Goal: Communication & Community: Answer question/provide support

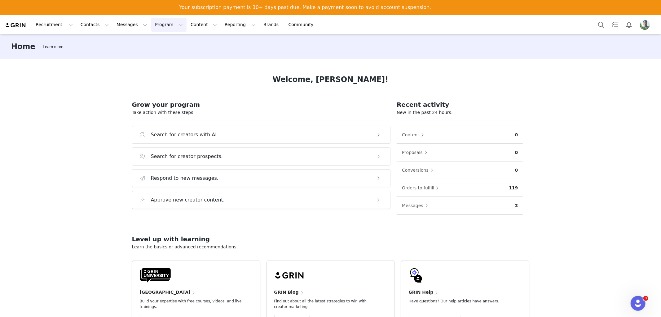
click at [151, 23] on button "Program Program" at bounding box center [168, 25] width 35 height 14
click at [156, 42] on p "Activations" at bounding box center [153, 42] width 24 height 7
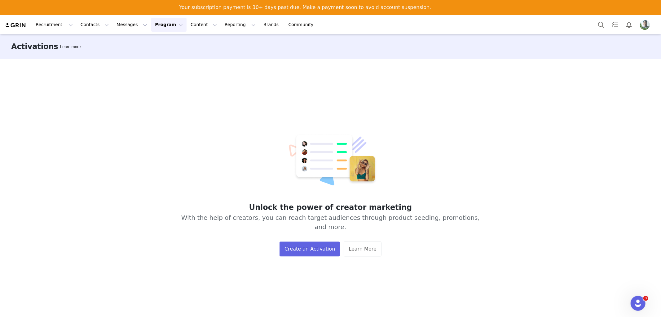
click at [644, 20] on img "Profile" at bounding box center [645, 25] width 10 height 10
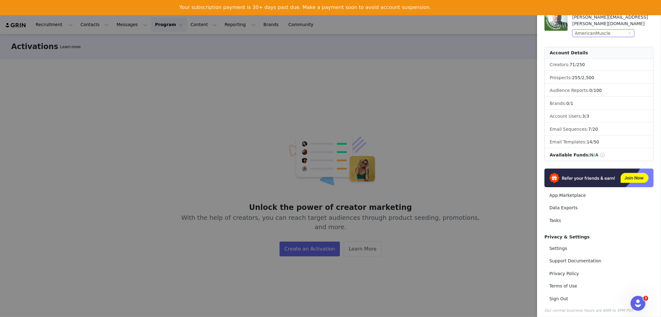
click at [583, 30] on div "AmericanMuscle" at bounding box center [593, 33] width 36 height 7
click at [595, 58] on li "AmericanTrucks" at bounding box center [616, 58] width 87 height 10
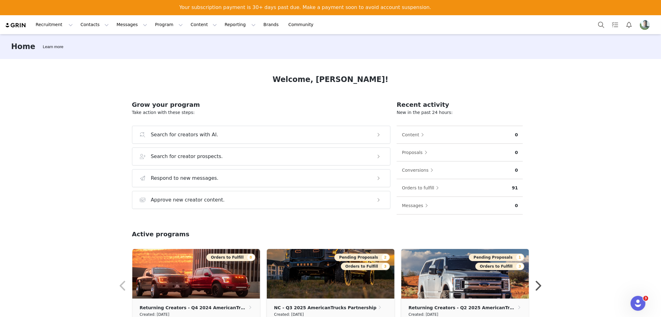
click at [185, 66] on div "Welcome, Kim! Grow your program Take action with these steps: Search for creato…" at bounding box center [330, 195] width 427 height 272
click at [117, 19] on button "Messages Messages" at bounding box center [132, 25] width 38 height 14
click at [122, 42] on p "Dashboard" at bounding box center [120, 42] width 24 height 7
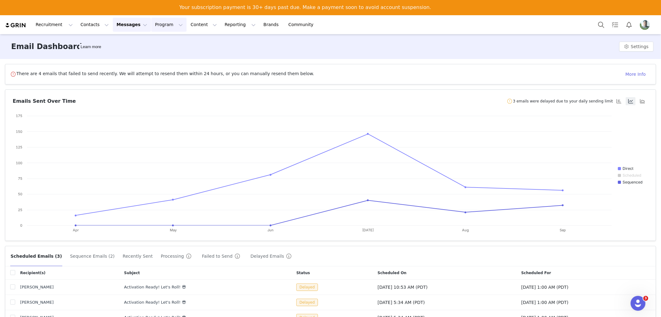
click at [151, 22] on button "Program Program" at bounding box center [168, 25] width 35 height 14
click at [153, 43] on p "Activations" at bounding box center [153, 42] width 24 height 7
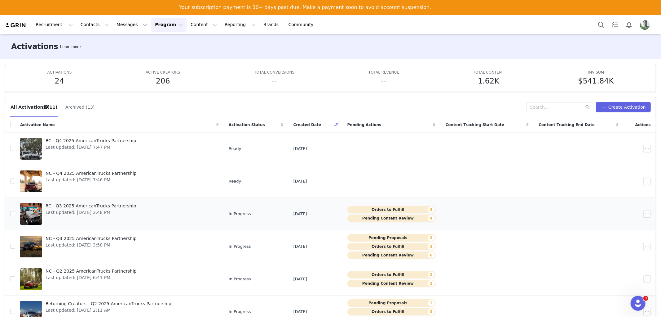
click at [396, 216] on button "Pending Content Review 4" at bounding box center [392, 217] width 88 height 7
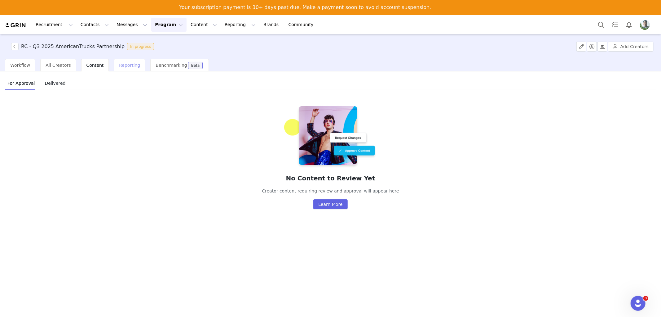
click at [119, 64] on span "Reporting" at bounding box center [129, 65] width 21 height 5
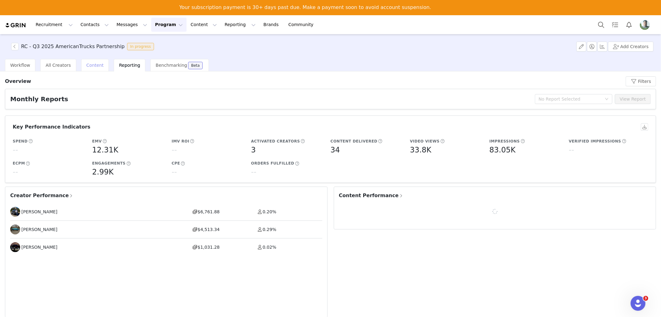
click at [88, 63] on span "Content" at bounding box center [95, 65] width 17 height 5
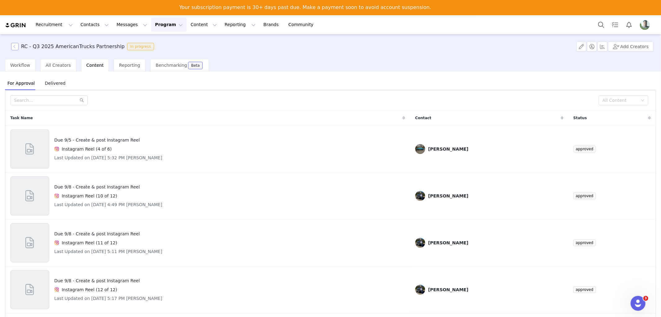
click at [14, 47] on button "button" at bounding box center [14, 46] width 7 height 7
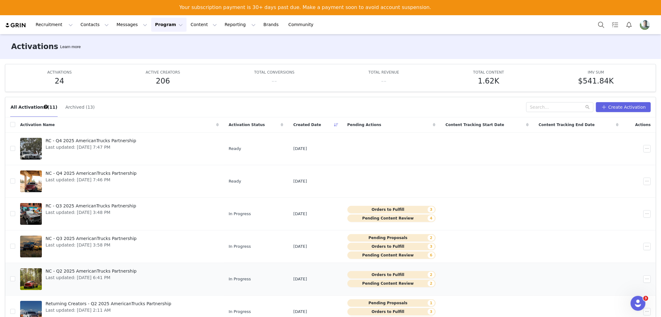
scroll to position [69, 0]
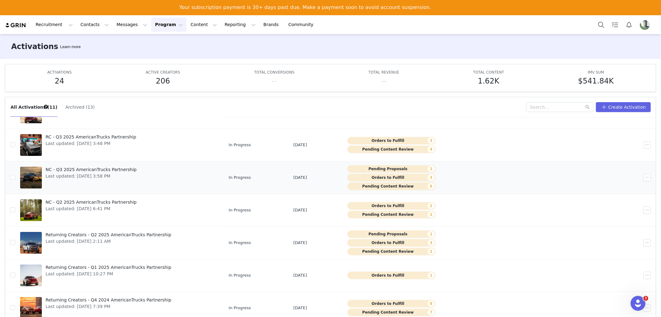
click at [385, 185] on button "Pending Content Review 6" at bounding box center [392, 185] width 88 height 7
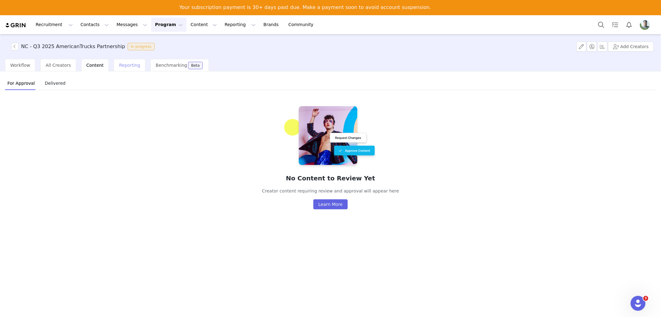
click at [119, 63] on span "Reporting" at bounding box center [129, 65] width 21 height 5
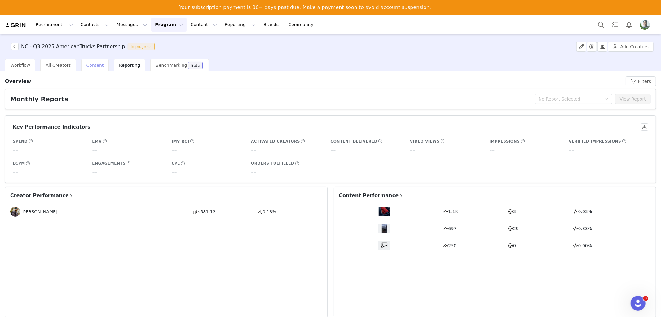
click at [93, 63] on span "Content" at bounding box center [95, 65] width 17 height 5
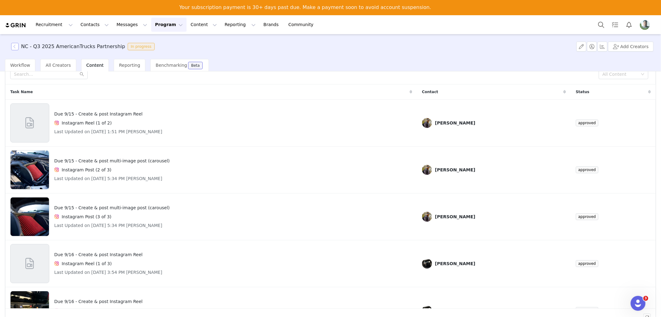
click at [17, 47] on button "button" at bounding box center [14, 46] width 7 height 7
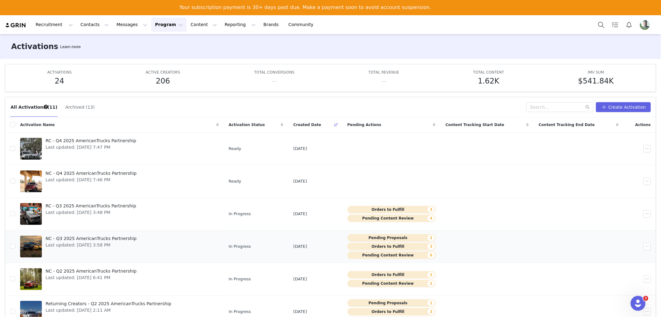
scroll to position [103, 0]
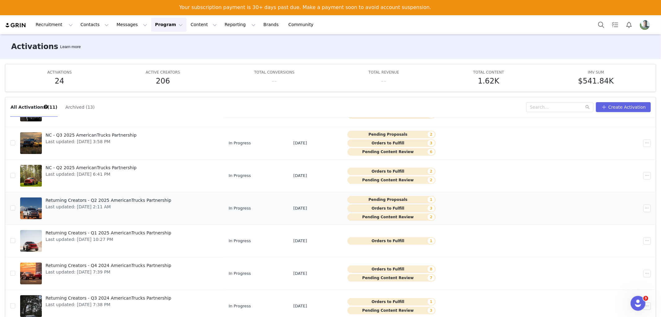
click at [376, 215] on button "Pending Content Review 2" at bounding box center [392, 216] width 88 height 7
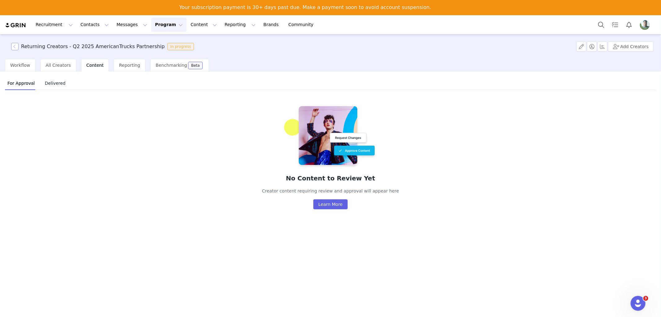
click at [13, 49] on button "button" at bounding box center [14, 46] width 7 height 7
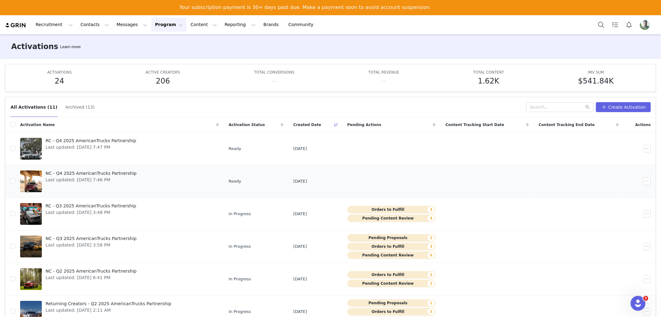
scroll to position [69, 0]
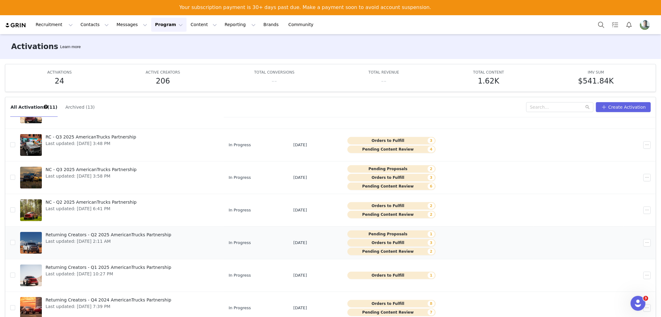
click at [392, 251] on button "Pending Content Review 2" at bounding box center [392, 250] width 88 height 7
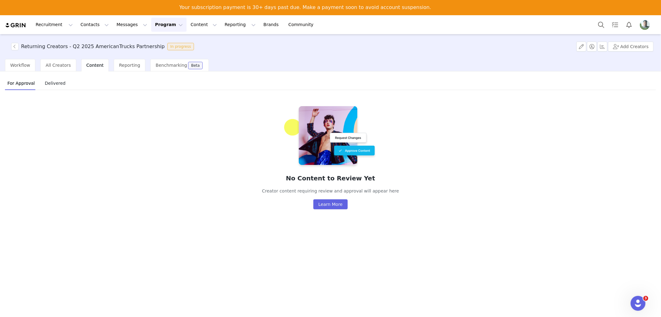
click at [644, 24] on img "Profile" at bounding box center [645, 25] width 10 height 10
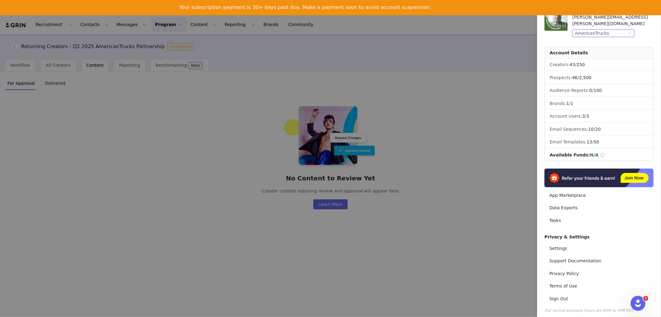
click at [600, 30] on div "AmericanTrucks" at bounding box center [592, 33] width 34 height 7
click at [588, 87] on li "ExtremeTerrain" at bounding box center [616, 87] width 87 height 10
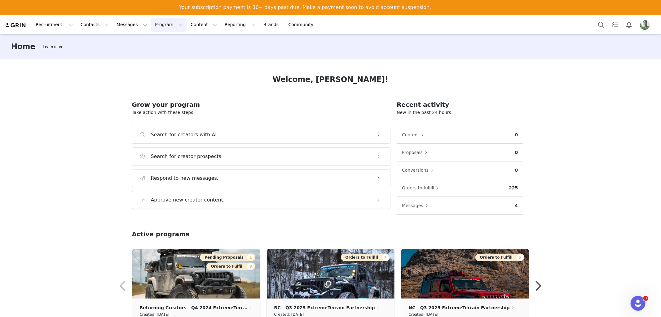
click at [151, 22] on button "Program Program" at bounding box center [168, 25] width 35 height 14
click at [156, 42] on p "Activations" at bounding box center [153, 42] width 24 height 7
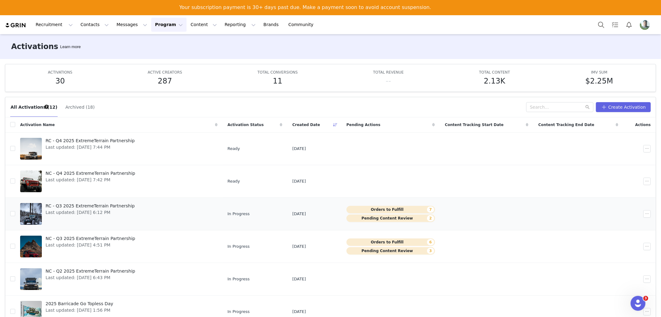
click at [367, 219] on button "Pending Content Review 2" at bounding box center [391, 217] width 89 height 7
click at [377, 249] on button "Pending Content Review 3" at bounding box center [391, 250] width 89 height 7
click at [645, 24] on img "Profile" at bounding box center [645, 25] width 10 height 10
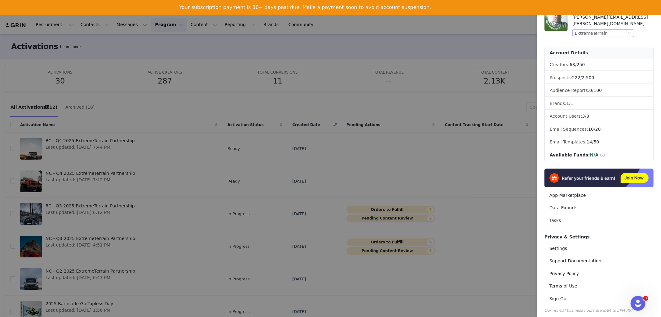
click at [597, 30] on div "ExtremeTerrain" at bounding box center [591, 33] width 33 height 7
click at [592, 48] on li "AmericanMuscle" at bounding box center [616, 48] width 87 height 10
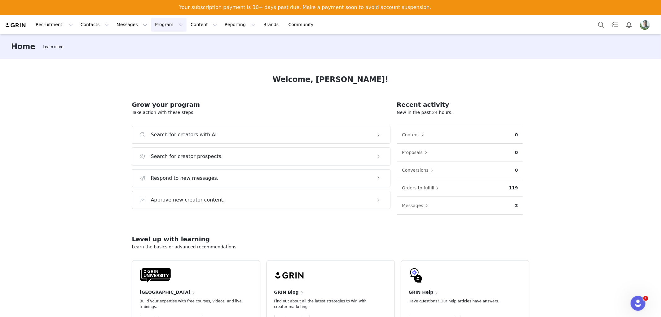
click at [151, 22] on button "Program Program" at bounding box center [168, 25] width 35 height 14
click at [113, 26] on button "Messages Messages" at bounding box center [132, 25] width 38 height 14
click at [122, 53] on div "Inbox" at bounding box center [127, 54] width 42 height 7
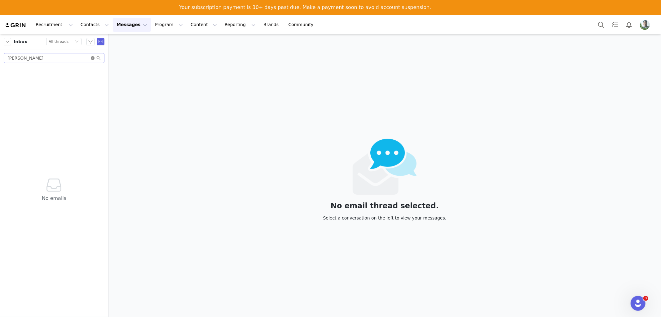
click at [94, 58] on icon "icon: close-circle" at bounding box center [93, 58] width 4 height 4
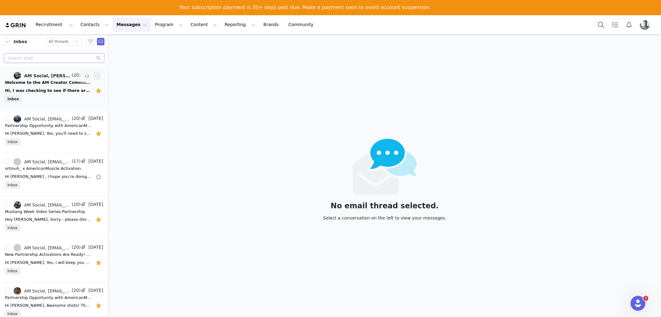
click at [45, 83] on div "Welcome to the AM Creator Community! Let's Roll! 😎" at bounding box center [48, 82] width 87 height 6
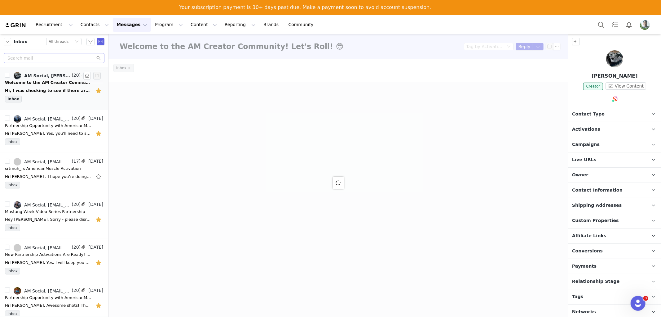
click at [42, 89] on div "Hi, I was checking to see if there are any opportunities for Q4 for the Mustang…" at bounding box center [48, 90] width 87 height 6
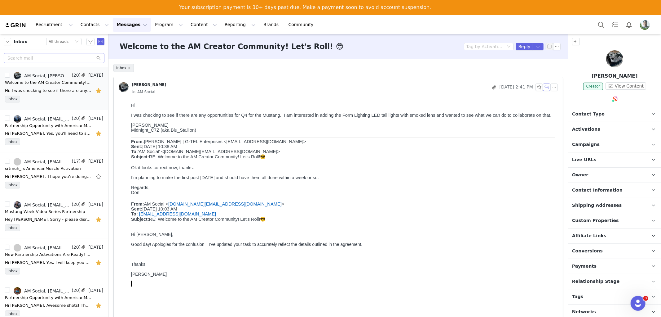
click at [543, 88] on button "button" at bounding box center [546, 86] width 7 height 7
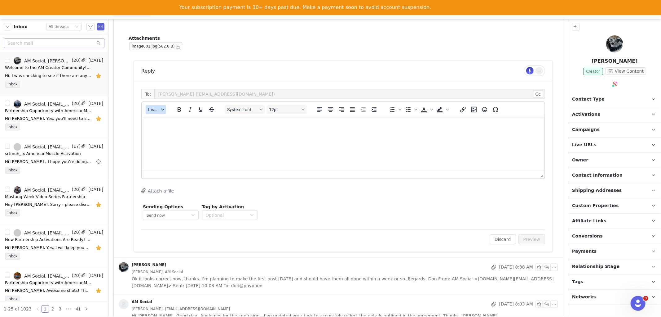
click at [157, 107] on span "Insert" at bounding box center [153, 109] width 11 height 5
click at [165, 121] on div "Insert Template" at bounding box center [179, 119] width 56 height 7
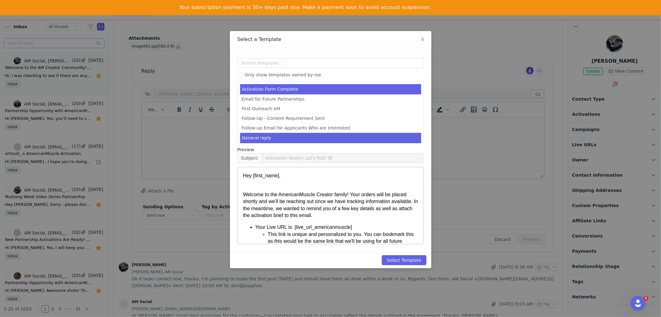
click at [251, 138] on li "General reply" at bounding box center [330, 138] width 181 height 10
type input "[instagram_username] x AmericanMuscle"
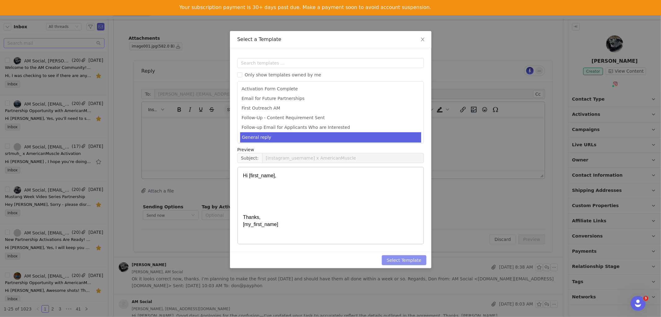
drag, startPoint x: 397, startPoint y: 258, endPoint x: 395, endPoint y: 261, distance: 3.8
click at [397, 258] on button "Select Template" at bounding box center [404, 260] width 45 height 10
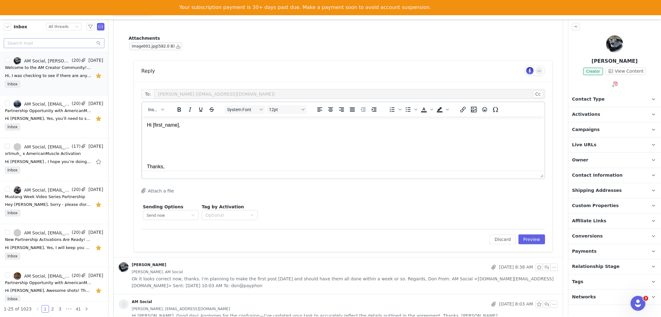
click at [148, 140] on p "Hi [first_name], Thanks, [my_first_name]" at bounding box center [343, 150] width 393 height 56
click at [148, 140] on p "Hi First Name , Thanks, My First Name" at bounding box center [343, 150] width 393 height 56
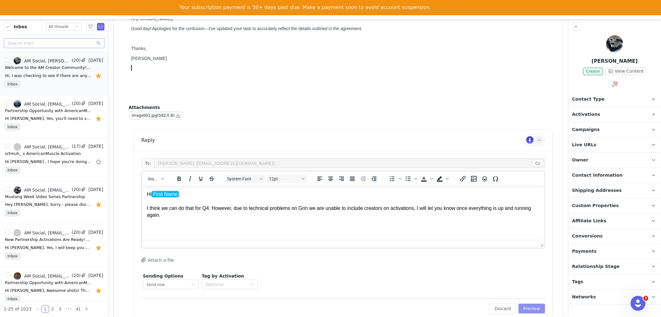
click at [522, 303] on button "Preview" at bounding box center [532, 308] width 27 height 10
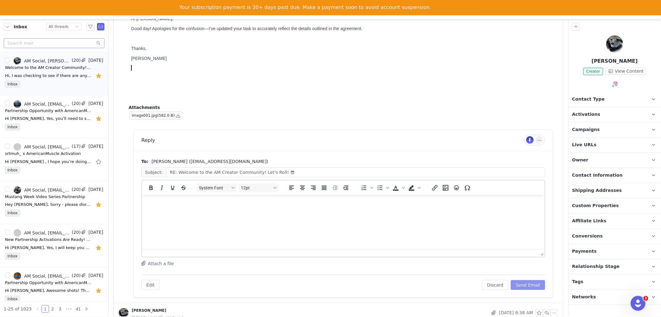
click at [522, 280] on button "Send Email" at bounding box center [528, 285] width 34 height 10
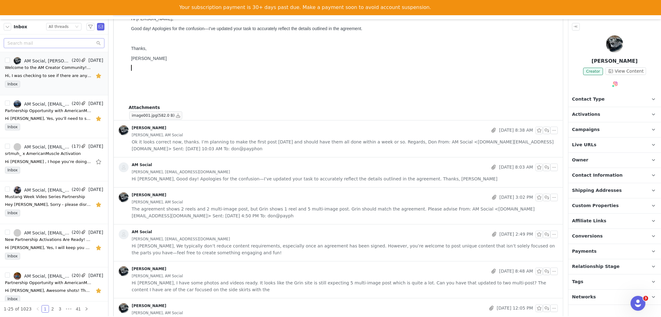
scroll to position [63, 0]
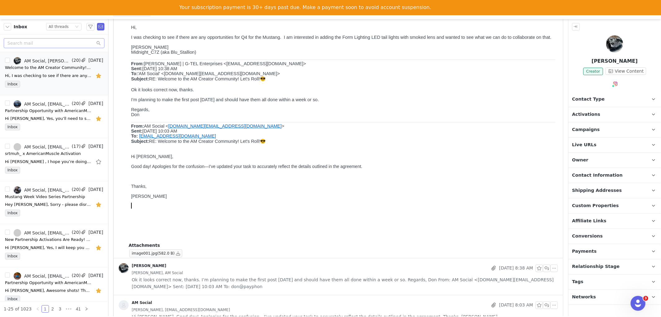
click at [386, 60] on p at bounding box center [343, 57] width 424 height 5
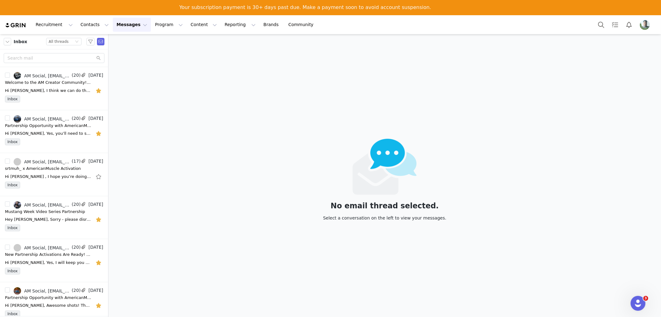
click at [643, 26] on img "Profile" at bounding box center [645, 25] width 10 height 10
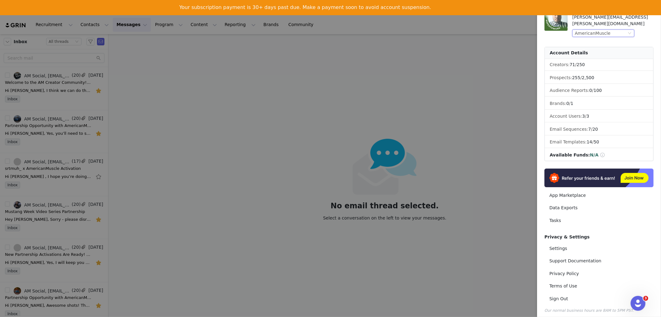
click at [581, 30] on div "AmericanMuscle" at bounding box center [593, 33] width 36 height 7
click at [588, 56] on li "AmericanTrucks" at bounding box center [616, 58] width 87 height 10
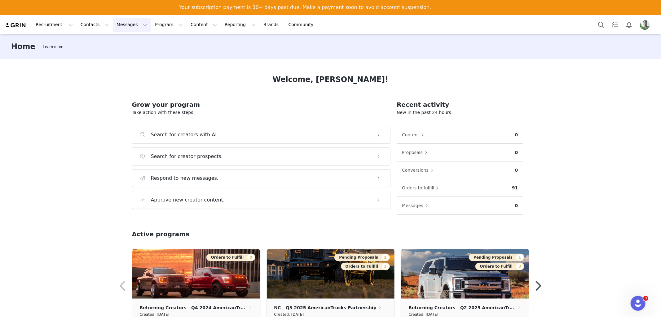
click at [126, 22] on button "Messages Messages" at bounding box center [132, 25] width 38 height 14
click at [126, 52] on div "Inbox" at bounding box center [127, 54] width 42 height 7
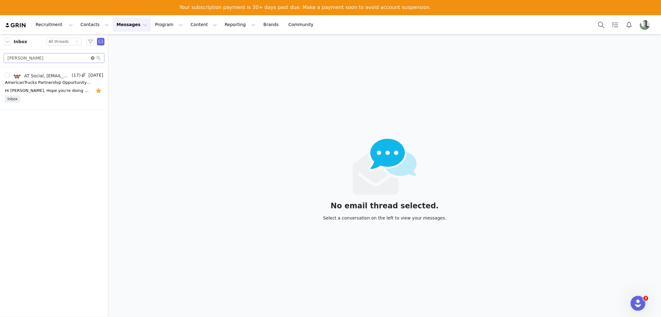
click at [92, 58] on icon "icon: close-circle" at bounding box center [93, 58] width 4 height 4
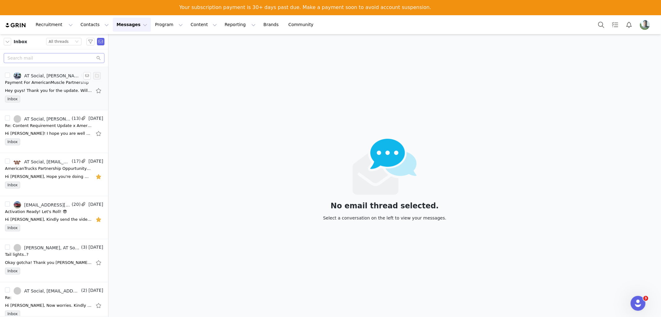
click at [36, 86] on div "Hey guys! Thank you for the update. Will that come through in an email with a l…" at bounding box center [54, 91] width 98 height 10
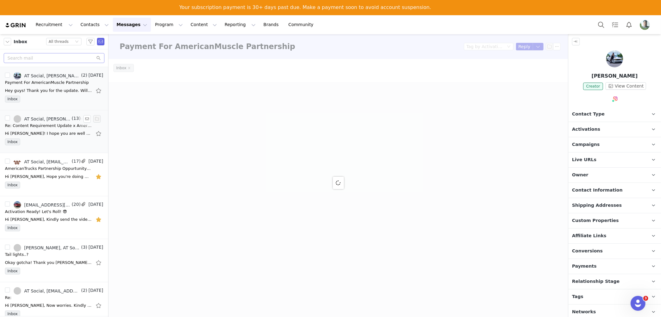
click at [32, 138] on div "Hi [PERSON_NAME]! I hope you are well and things are going good for American Tr…" at bounding box center [54, 133] width 98 height 10
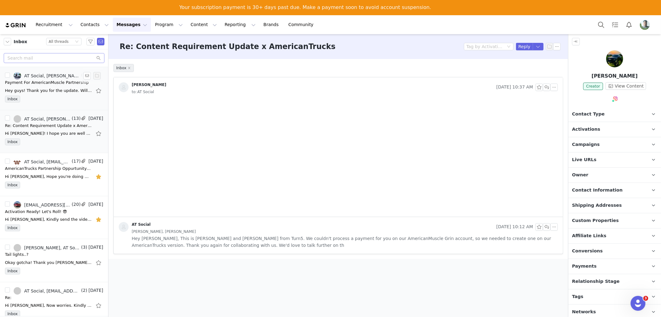
click at [33, 97] on div "Inbox" at bounding box center [54, 100] width 98 height 9
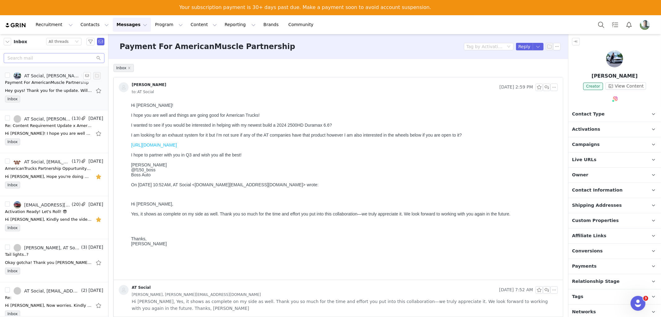
click at [50, 91] on div "Hey guys! Thank you for the update. Will that come through in an email with a l…" at bounding box center [48, 90] width 87 height 6
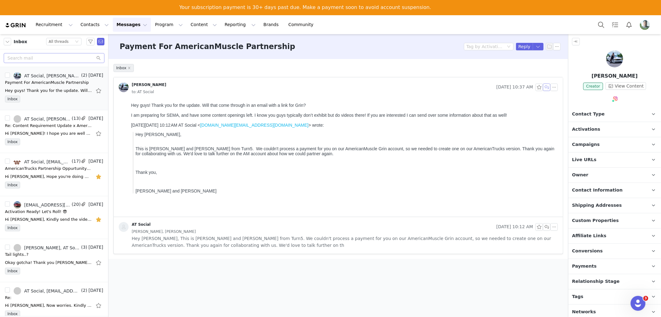
click at [546, 86] on button "button" at bounding box center [546, 86] width 7 height 7
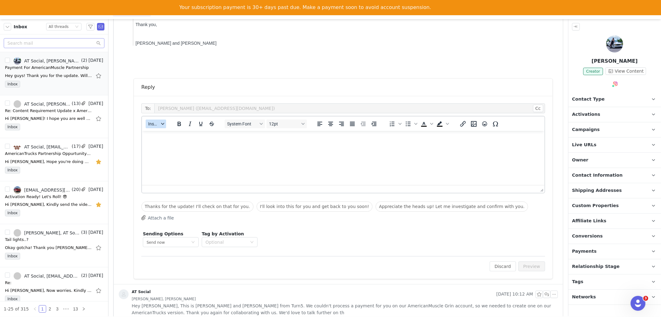
click at [155, 125] on span "Insert" at bounding box center [153, 123] width 11 height 5
click at [162, 131] on div "Insert Template" at bounding box center [179, 134] width 56 height 7
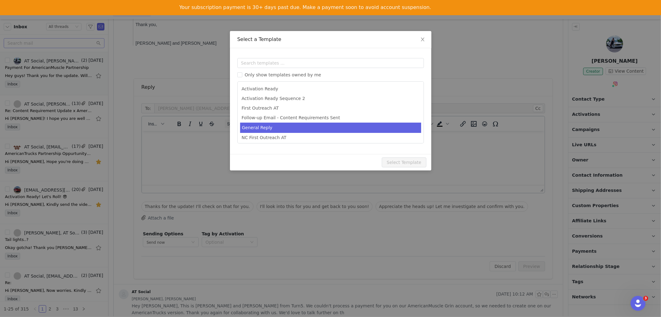
click at [256, 127] on li "General Reply" at bounding box center [330, 127] width 181 height 10
type input "[instagram_username] x AmericanTrucks"
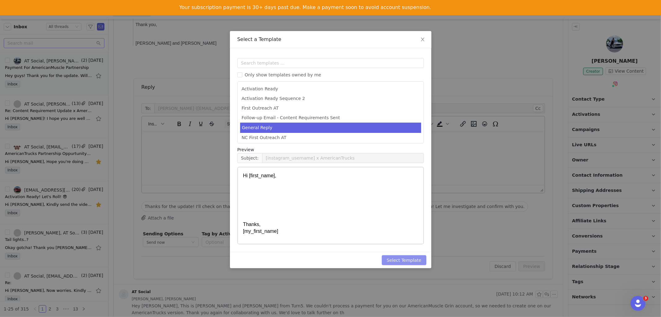
click at [401, 261] on button "Select Template" at bounding box center [404, 260] width 45 height 10
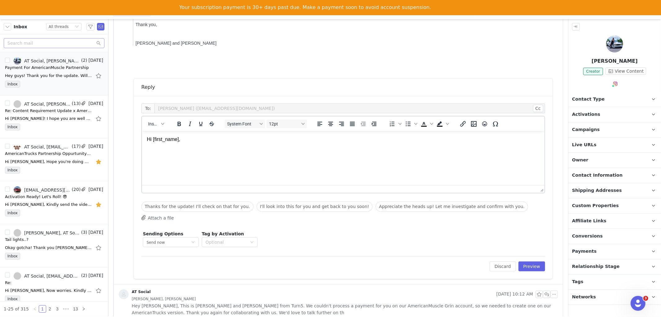
click at [153, 151] on p "Hi [first_name], Thanks, [my_first_name]" at bounding box center [343, 167] width 393 height 63
click at [150, 153] on p "Hi First Name , Thanks, My First Name" at bounding box center [343, 167] width 393 height 63
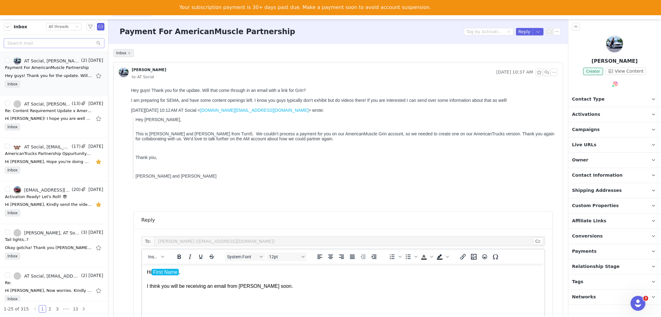
scroll to position [138, 0]
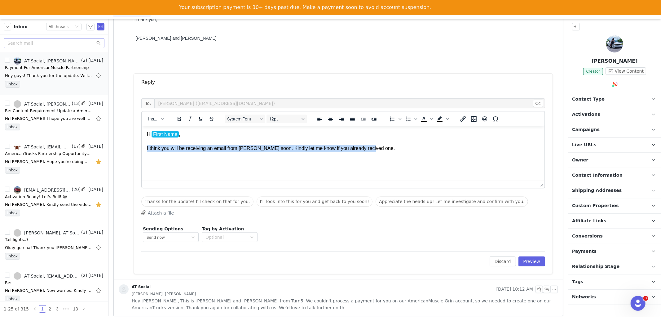
drag, startPoint x: 376, startPoint y: 148, endPoint x: 265, endPoint y: 273, distance: 168.3
click at [142, 148] on html "Hi First Name , I think you will be receiving an email from Grin soon. Kindly l…" at bounding box center [343, 169] width 403 height 86
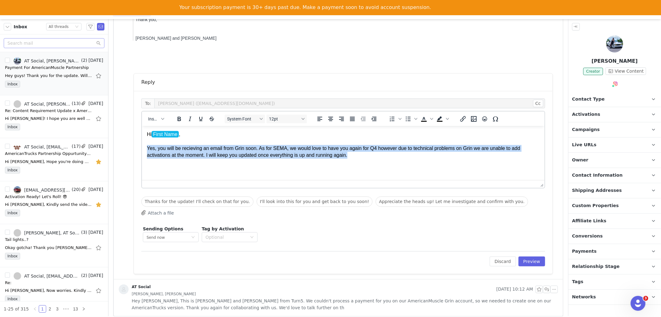
drag, startPoint x: 359, startPoint y: 156, endPoint x: 138, endPoint y: 149, distance: 220.6
click at [142, 149] on html "Hi First Name , Yes, you will be recieving an email from Grin soon. As for SEMA…" at bounding box center [343, 172] width 403 height 93
copy p "Yes, you will be recieving an email from Grin soon. As for SEMA, we would love …"
click at [309, 164] on p "Hi First Name , Yes, you will be recieving an email from Grin soon. As for SEMA…" at bounding box center [343, 172] width 393 height 83
drag, startPoint x: 352, startPoint y: 155, endPoint x: 278, endPoint y: 276, distance: 141.8
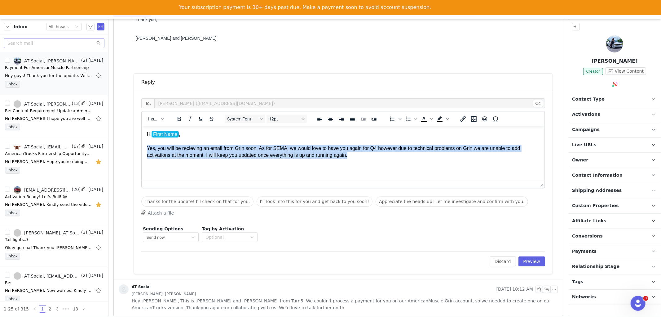
click at [142, 151] on html "Hi First Name , Yes, you will be recieving an email from Grin soon. As for SEMA…" at bounding box center [343, 172] width 403 height 93
copy p "Yes, you will be recieving an email from Grin soon. As for SEMA, we would love …"
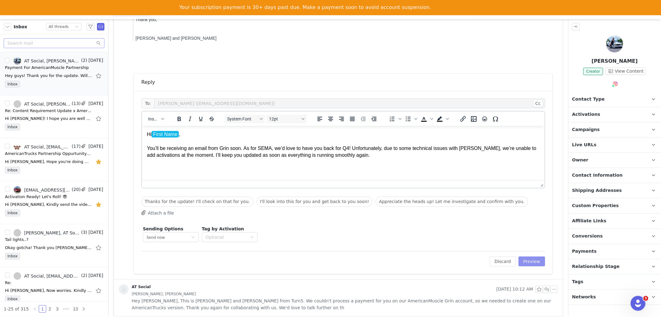
click at [530, 261] on button "Preview" at bounding box center [532, 261] width 27 height 10
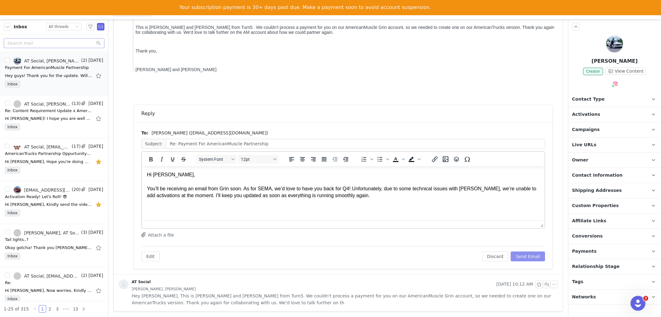
scroll to position [0, 0]
click at [528, 255] on button "Send Email" at bounding box center [528, 256] width 34 height 10
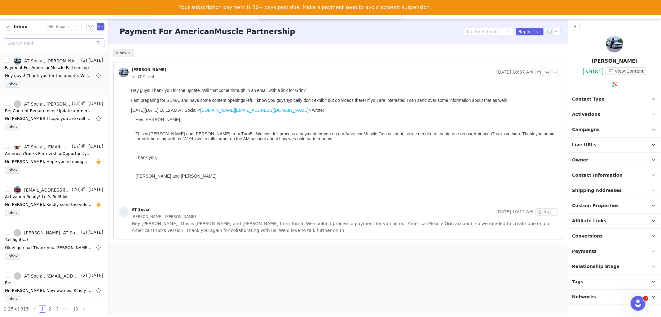
click at [313, 50] on div "Inbox" at bounding box center [338, 55] width 450 height 13
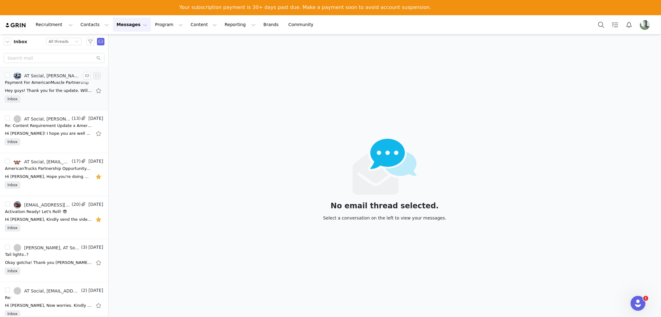
click at [63, 73] on div "AT Social, [PERSON_NAME]" at bounding box center [52, 75] width 56 height 5
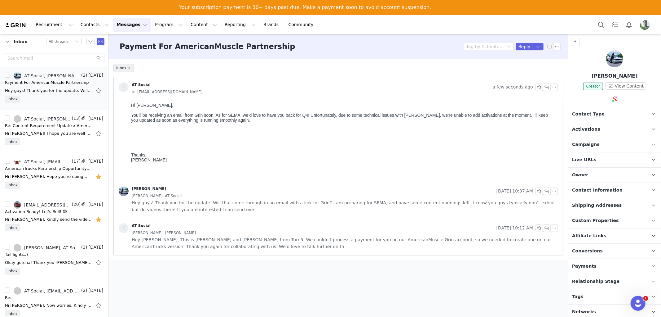
click at [651, 25] on button "Profile" at bounding box center [647, 25] width 20 height 10
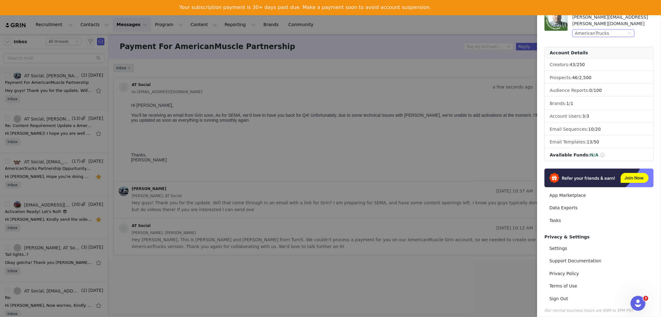
click at [601, 30] on div "AmericanTrucks" at bounding box center [592, 33] width 34 height 7
click at [593, 86] on li "ExtremeTerrain" at bounding box center [616, 87] width 87 height 10
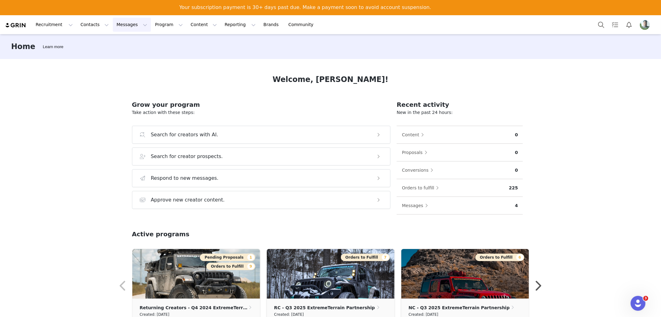
click at [114, 25] on button "Messages Messages" at bounding box center [132, 25] width 38 height 14
click at [118, 54] on p "Inbox" at bounding box center [114, 54] width 12 height 7
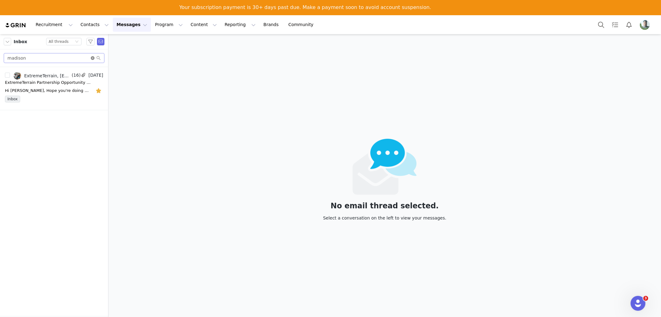
click at [93, 58] on icon "icon: close-circle" at bounding box center [93, 58] width 4 height 4
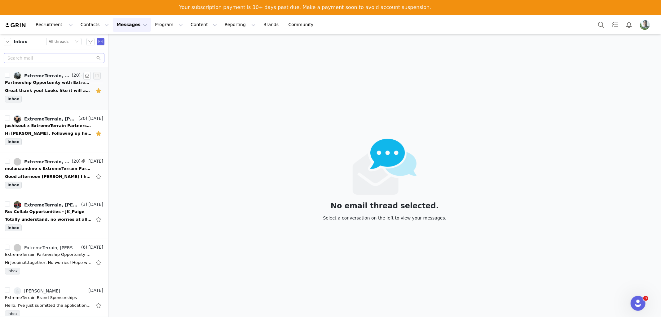
click at [51, 84] on div "Partnership Opportunity with ExtremeTerrain 🚙vahnzr" at bounding box center [48, 82] width 87 height 6
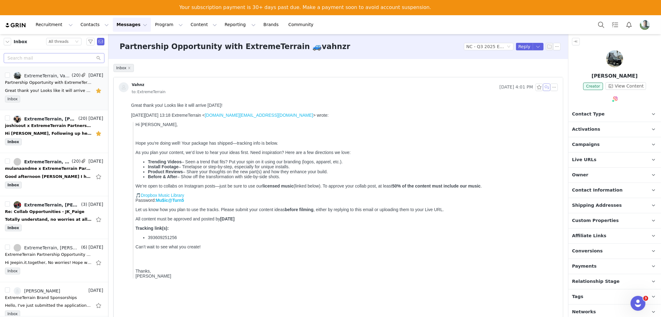
click at [543, 87] on button "button" at bounding box center [546, 86] width 7 height 7
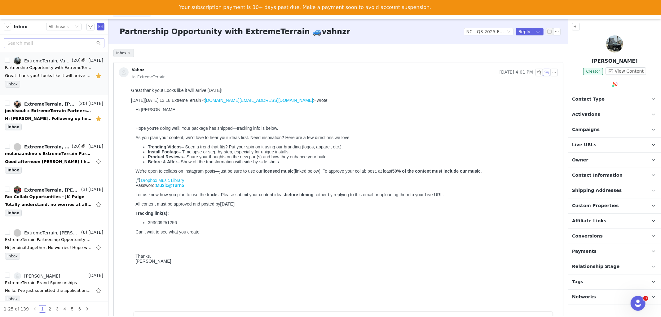
scroll to position [172, 0]
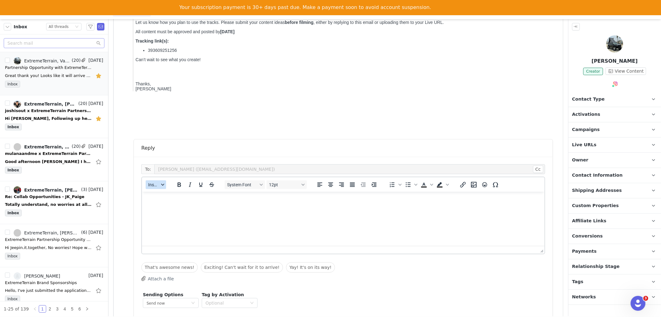
click at [158, 184] on span "Insert" at bounding box center [153, 184] width 11 height 5
click at [158, 192] on div "Insert Template" at bounding box center [179, 194] width 56 height 7
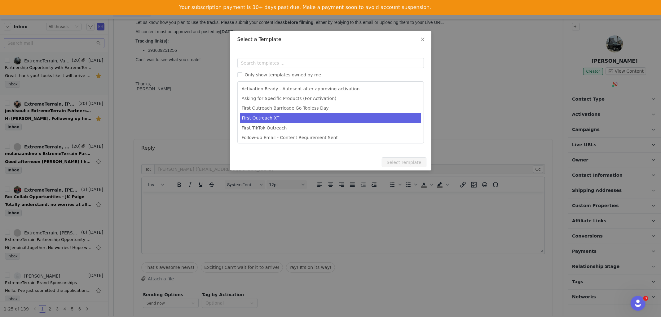
scroll to position [40, 0]
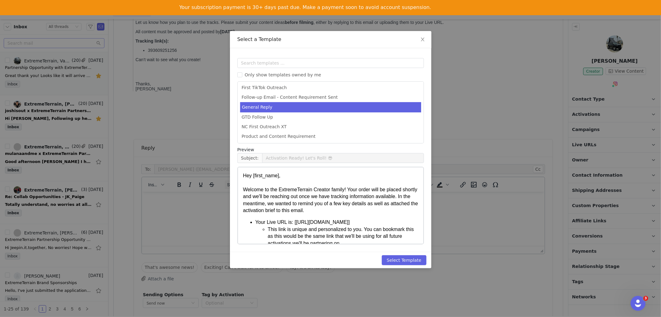
click at [260, 104] on li "General Reply" at bounding box center [330, 107] width 181 height 10
type input "[instagram_username] x ExtremeTerrain"
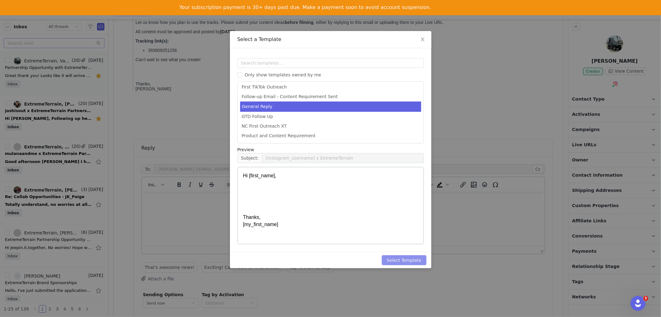
click at [397, 259] on button "Select Template" at bounding box center [404, 260] width 45 height 10
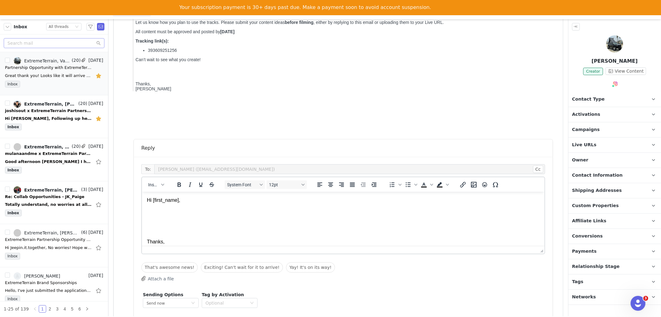
scroll to position [0, 0]
click at [155, 217] on p "Hi [first_name], Thanks, [my_first_name]" at bounding box center [343, 224] width 393 height 56
click at [155, 214] on p "Hi First Name , Thanks, My First Name" at bounding box center [343, 224] width 393 height 56
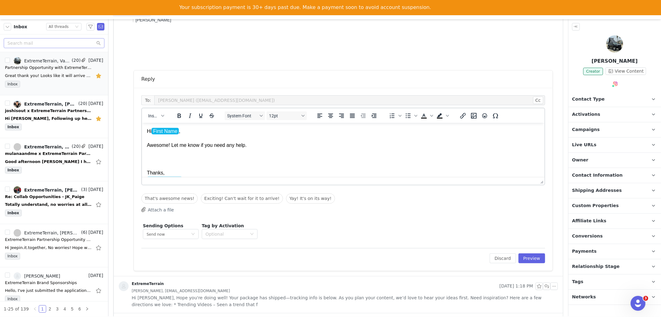
scroll to position [275, 0]
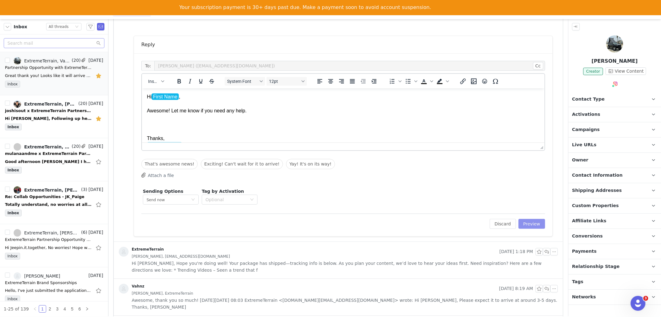
click at [520, 222] on button "Preview" at bounding box center [532, 224] width 27 height 10
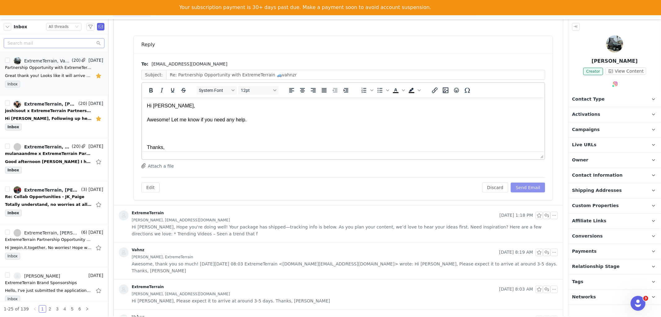
scroll to position [0, 0]
click at [522, 188] on button "Send Email" at bounding box center [528, 187] width 34 height 10
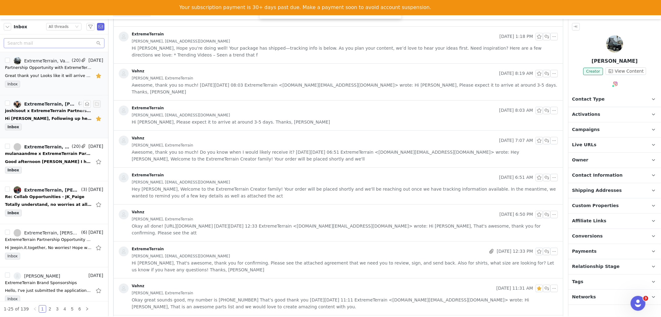
click at [42, 114] on div "Hi Kim, Following up here. Let me know if there are any updates on the XT side …" at bounding box center [54, 118] width 98 height 10
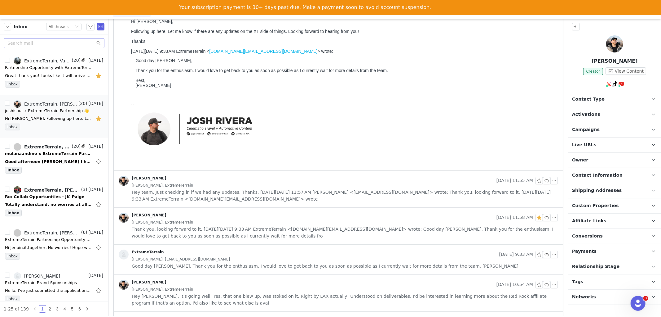
scroll to position [172, 0]
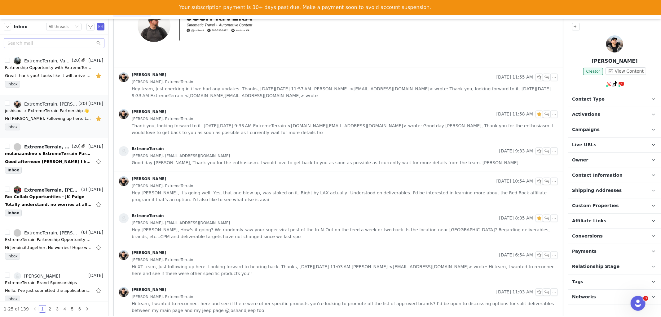
click at [229, 82] on div "Josh Rivera, ExtremeTerrain" at bounding box center [345, 81] width 426 height 7
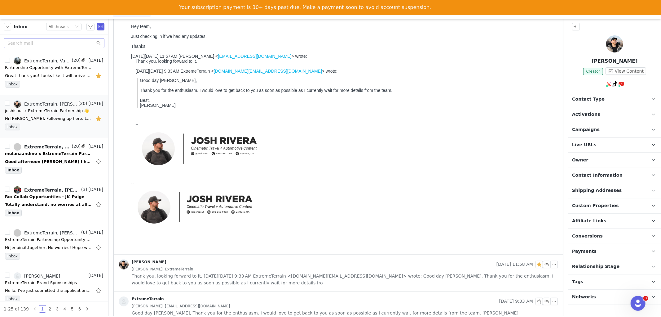
scroll to position [344, 0]
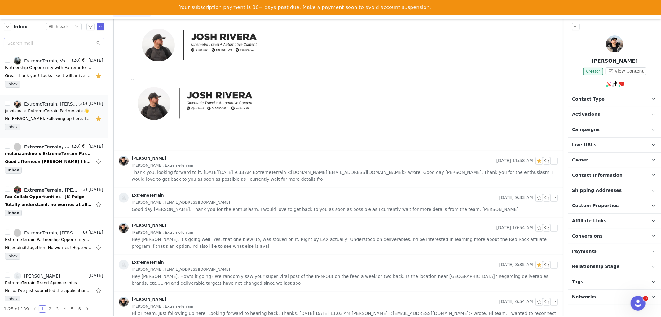
click at [204, 165] on div "Josh Rivera, ExtremeTerrain" at bounding box center [345, 165] width 426 height 7
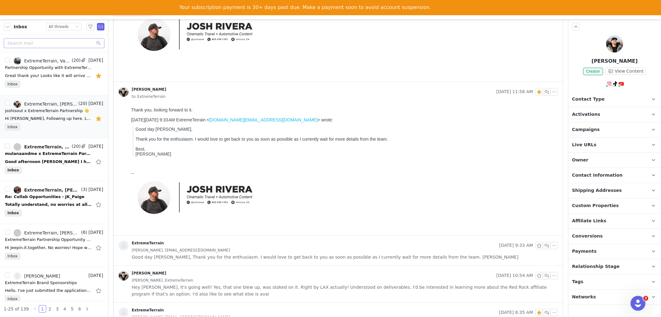
scroll to position [448, 0]
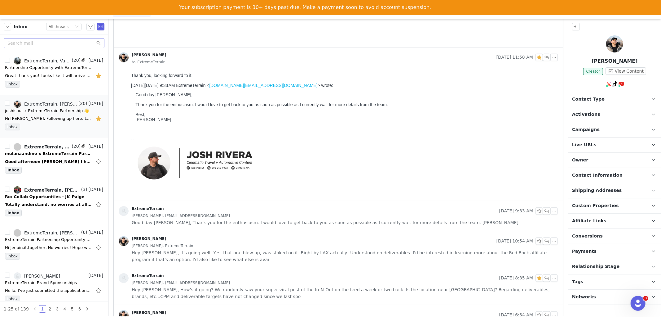
click at [185, 246] on div "Josh Rivera, ExtremeTerrain" at bounding box center [345, 245] width 426 height 7
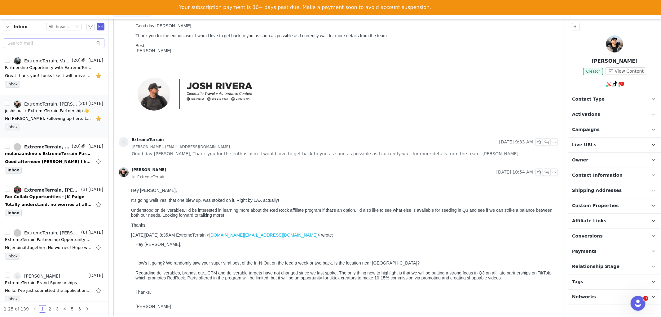
scroll to position [620, 0]
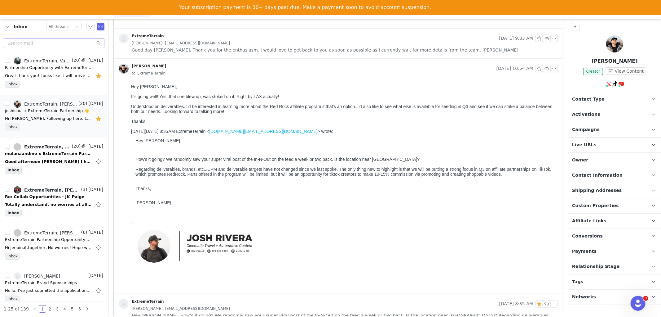
click at [329, 143] on div "On Thu, Jun 26, 2025 at 8:35 AM ExtremeTerrain < xt.social@turn5.com > wrote: H…" at bounding box center [343, 167] width 424 height 76
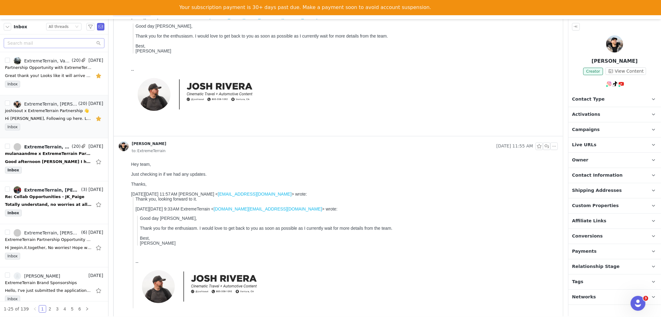
scroll to position [0, 0]
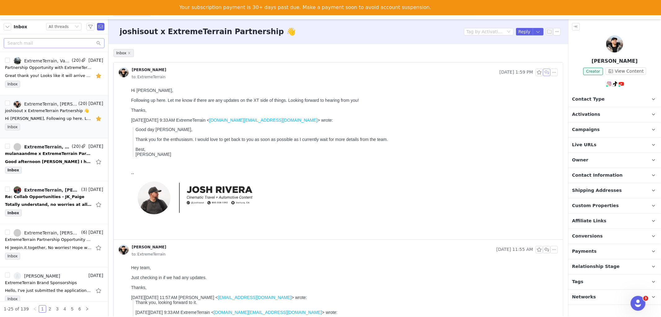
click at [543, 71] on button "button" at bounding box center [546, 72] width 7 height 7
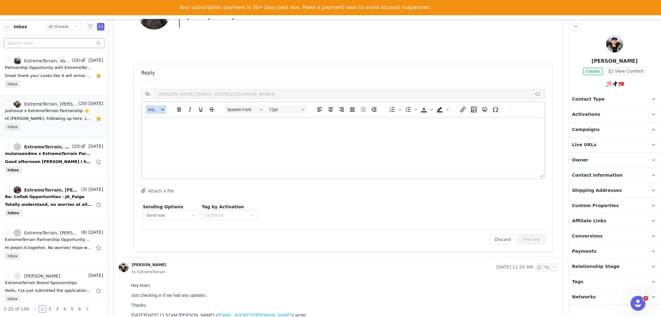
click at [150, 107] on span "Insert" at bounding box center [153, 109] width 11 height 5
click at [161, 118] on div "Insert Template" at bounding box center [179, 119] width 56 height 7
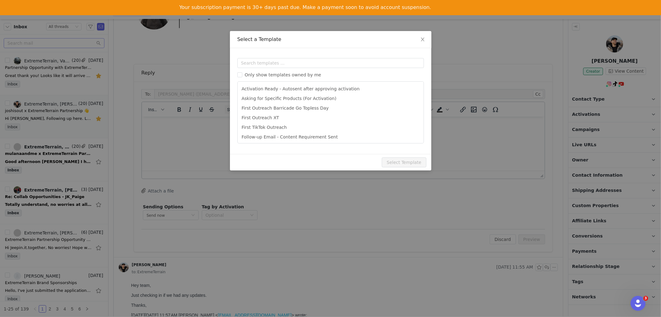
scroll to position [40, 0]
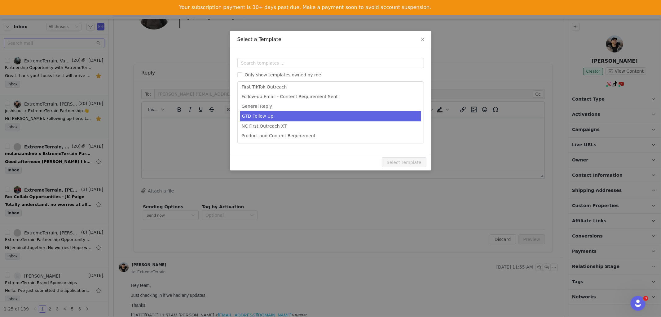
click at [253, 114] on li "GTD Follow Up" at bounding box center [330, 116] width 181 height 10
type input "Barricade Go Topless Day Activation Follow Up"
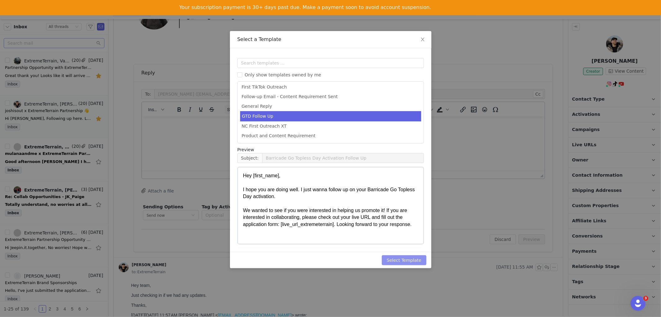
click at [413, 259] on button "Select Template" at bounding box center [404, 260] width 45 height 10
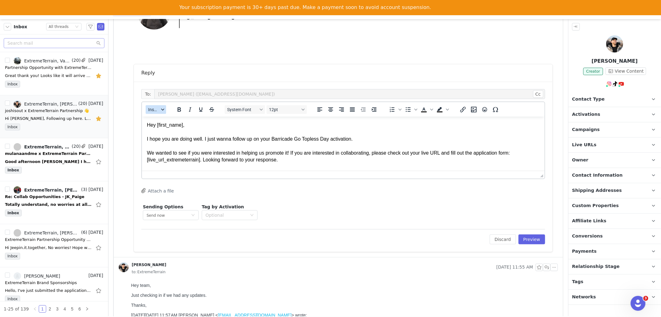
click at [159, 107] on span "Insert" at bounding box center [153, 109] width 11 height 5
click at [162, 117] on div "Insert Template" at bounding box center [179, 119] width 56 height 7
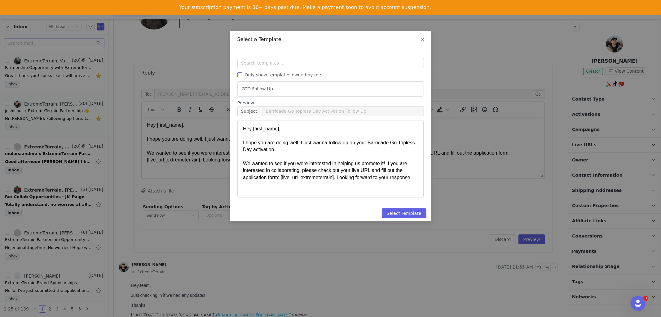
click at [251, 73] on span "Only show templates owned by me" at bounding box center [283, 74] width 82 height 5
click at [242, 73] on input "Only show templates owned by me" at bounding box center [240, 74] width 5 height 5
checkbox input "true"
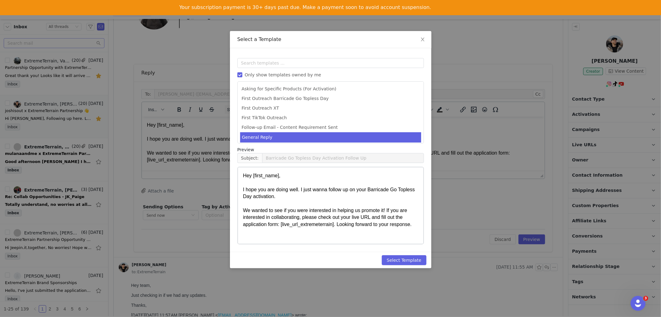
click at [262, 136] on li "General Reply" at bounding box center [330, 137] width 181 height 10
type input "[instagram_username] x ExtremeTerrain"
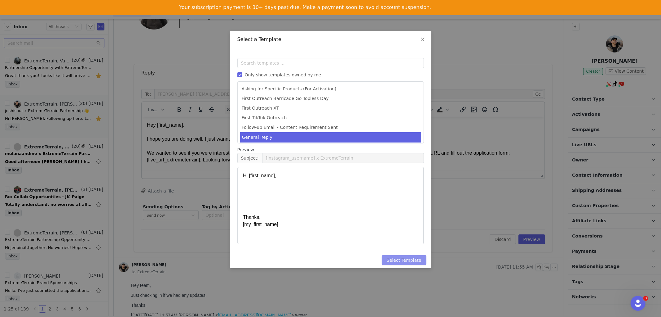
click at [406, 260] on button "Select Template" at bounding box center [404, 260] width 45 height 10
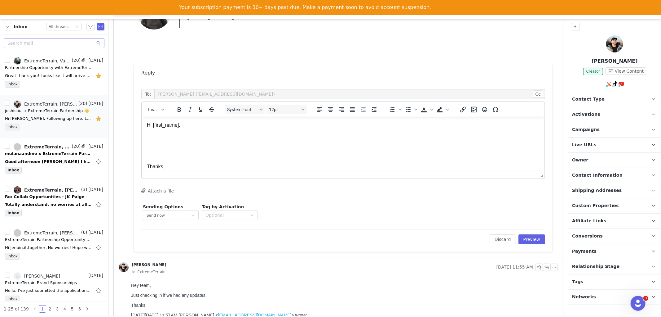
click at [155, 142] on p "Hi [first_name], Thanks, [my_first_name]" at bounding box center [343, 150] width 393 height 56
click at [155, 136] on p "Hi First Name , Thanks, My First Name" at bounding box center [343, 150] width 393 height 56
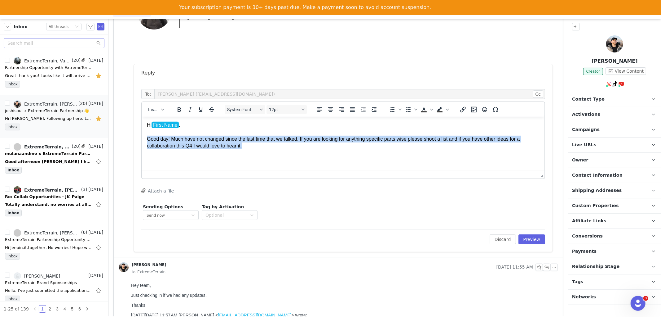
drag, startPoint x: 247, startPoint y: 144, endPoint x: 280, endPoint y: 255, distance: 114.9
click at [144, 137] on html "Hi First Name , Good day! Much have not changed since the last time that we tal…" at bounding box center [343, 153] width 403 height 73
copy p "Good day! Much have not changed since the last time that we talked. If you are …"
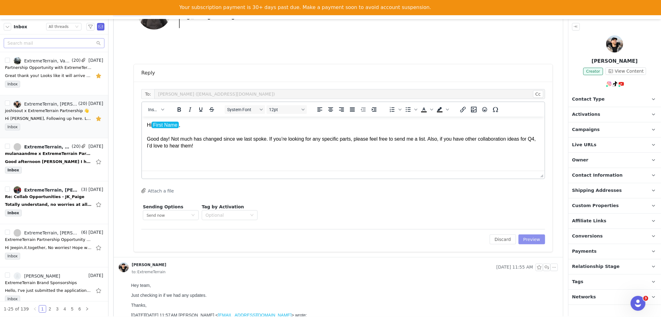
click at [527, 236] on button "Preview" at bounding box center [532, 239] width 27 height 10
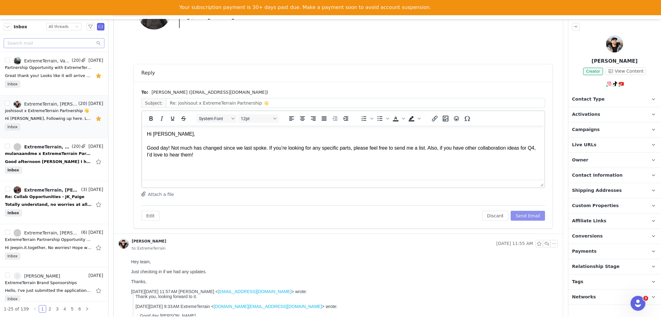
click at [523, 215] on button "Send Email" at bounding box center [528, 216] width 34 height 10
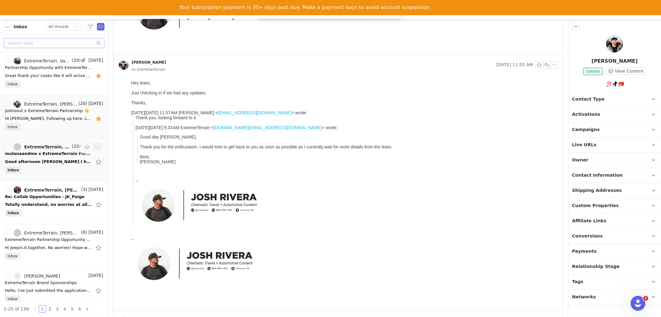
click at [45, 152] on div "mulanaandme x ExtremeTerrain Partnership 👋" at bounding box center [48, 153] width 87 height 6
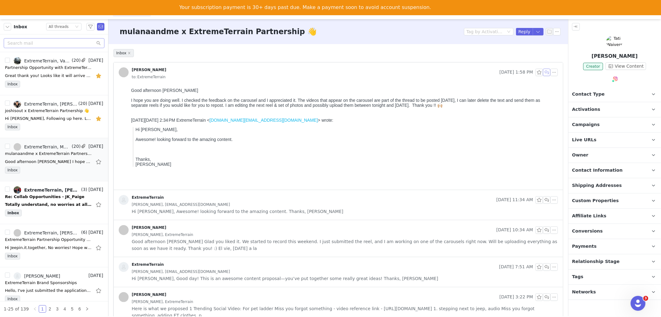
click at [543, 70] on button "button" at bounding box center [546, 72] width 7 height 7
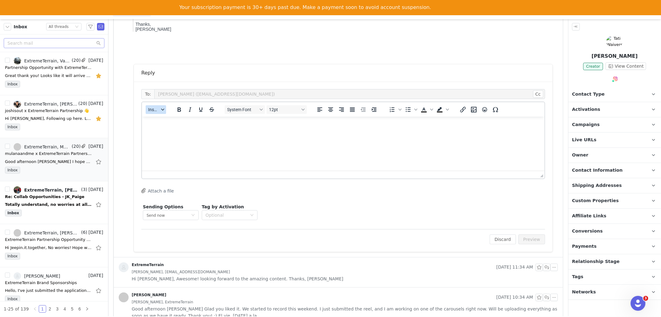
click at [160, 112] on button "Insert" at bounding box center [156, 109] width 20 height 9
click at [168, 119] on div "Insert Template" at bounding box center [179, 119] width 56 height 7
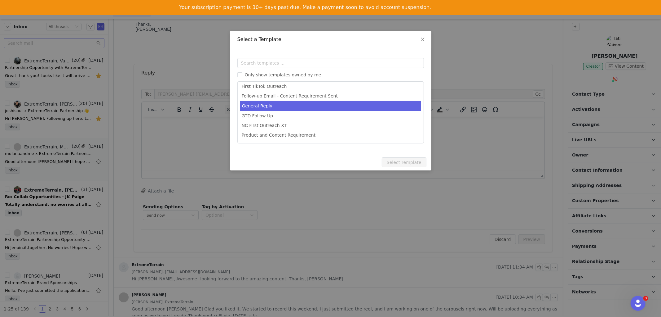
click at [259, 104] on li "General Reply" at bounding box center [330, 106] width 181 height 10
type input "[instagram_username] x ExtremeTerrain"
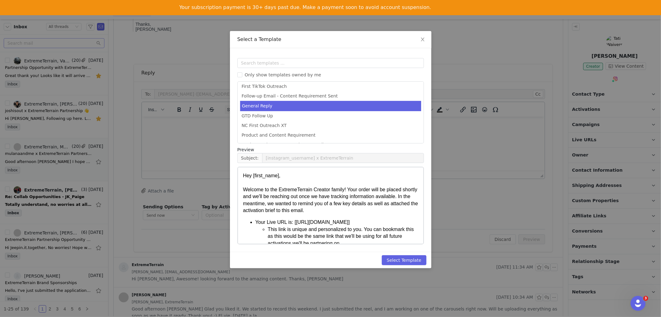
scroll to position [40, 0]
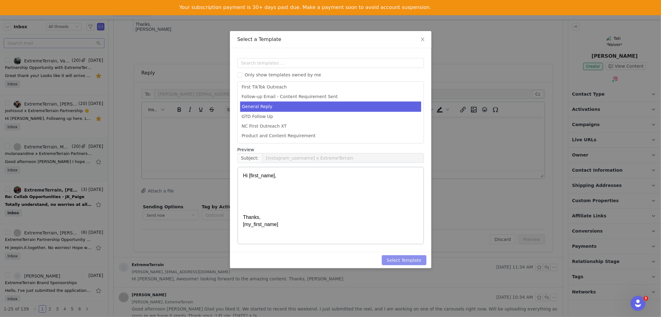
click at [404, 261] on button "Select Template" at bounding box center [404, 260] width 45 height 10
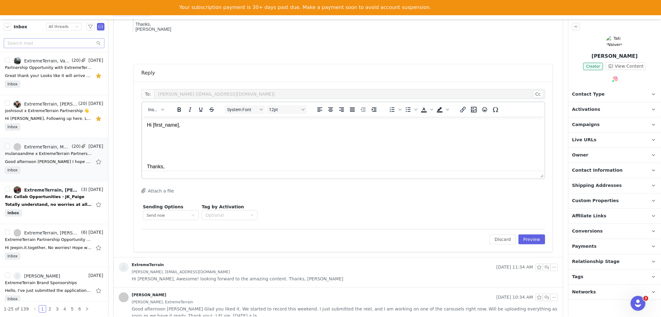
click at [157, 136] on p "Hi [first_name], Thanks, [my_first_name]" at bounding box center [343, 150] width 393 height 56
click at [158, 136] on p "Hi First Name , Thanks, My First Name" at bounding box center [343, 150] width 393 height 56
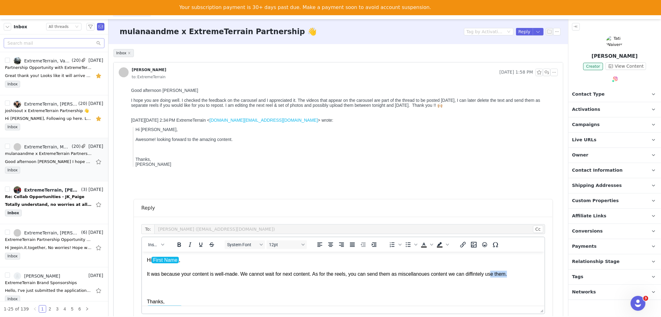
drag, startPoint x: 511, startPoint y: 274, endPoint x: 488, endPoint y: 274, distance: 22.9
click at [488, 274] on p "Hi First Name , It was because your content is well-made. We cannot wait for ne…" at bounding box center [343, 284] width 393 height 56
click at [510, 272] on p "Hi First Name , It was because your content is well-made. We cannot wait for ne…" at bounding box center [343, 284] width 393 height 56
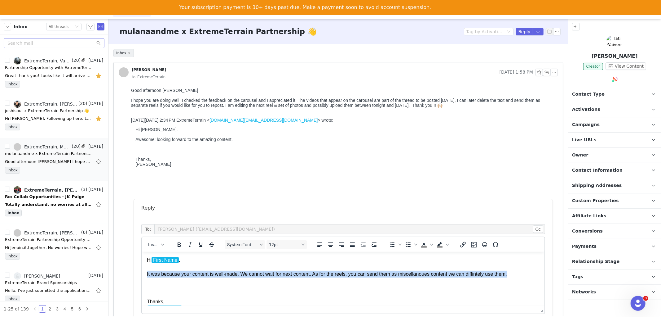
drag, startPoint x: 508, startPoint y: 276, endPoint x: 146, endPoint y: 273, distance: 362.2
click at [147, 273] on p "Hi First Name , It was because your content is well-made. We cannot wait for ne…" at bounding box center [343, 284] width 393 height 56
copy p "It was because your content is well-made. We cannot wait for next content. As f…"
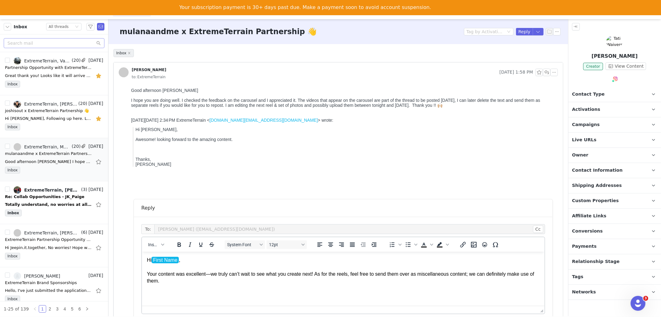
scroll to position [103, 0]
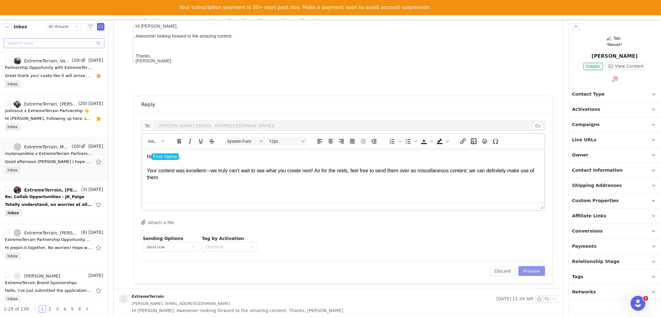
click at [529, 272] on button "Preview" at bounding box center [532, 271] width 27 height 10
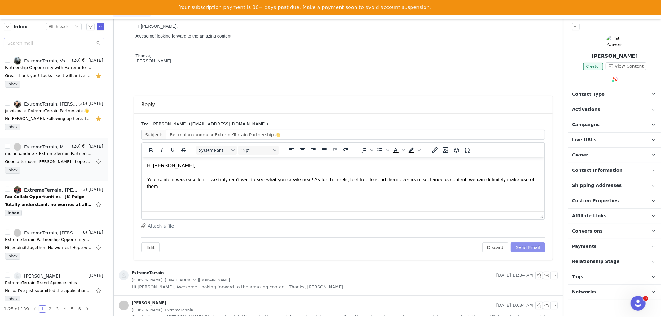
click at [523, 244] on button "Send Email" at bounding box center [528, 247] width 34 height 10
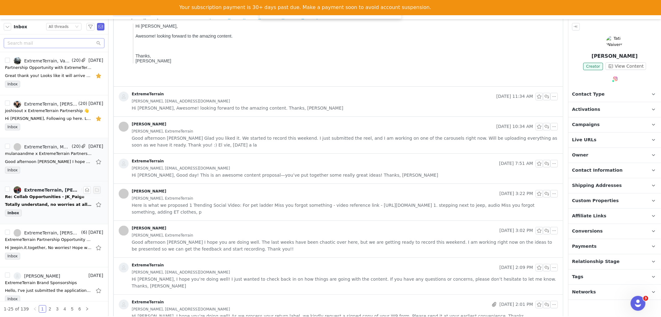
click at [38, 198] on div "Re: Collab Opportunities - JK_Paige" at bounding box center [44, 196] width 79 height 6
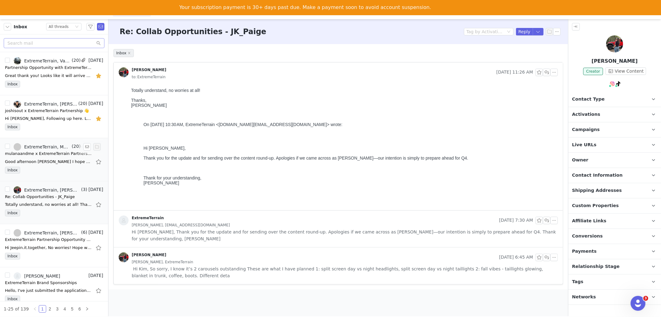
click at [56, 162] on div "Good afternoon Kim I hope you are doing well. I checked the feedback on the car…" at bounding box center [48, 161] width 87 height 6
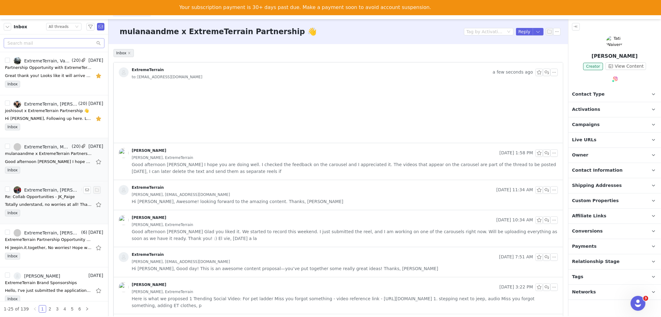
click at [38, 202] on div "Totally understand, no worries at all! Thanks, Paige On Sep 29, 2025, at 10:30 …" at bounding box center [48, 204] width 87 height 6
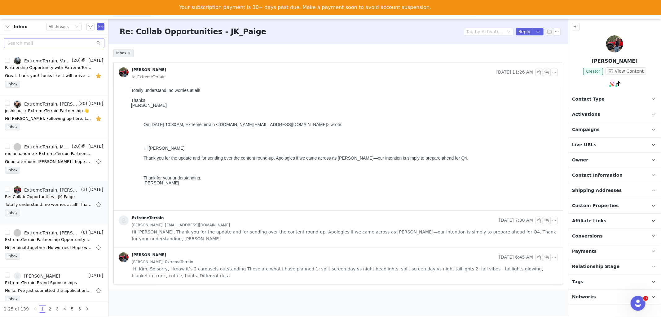
click at [314, 79] on div "to: ExtremeTerrain" at bounding box center [345, 76] width 426 height 7
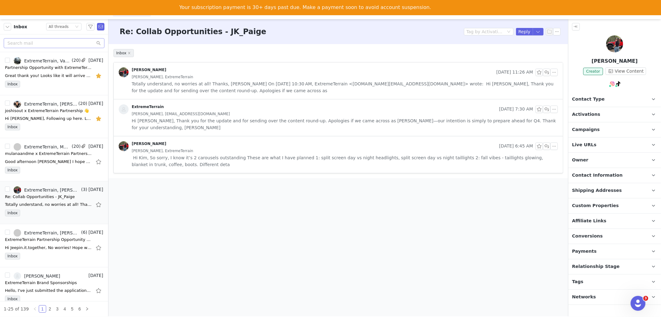
click at [275, 76] on div "Paige LeBlanc, ExtremeTerrain" at bounding box center [345, 76] width 426 height 7
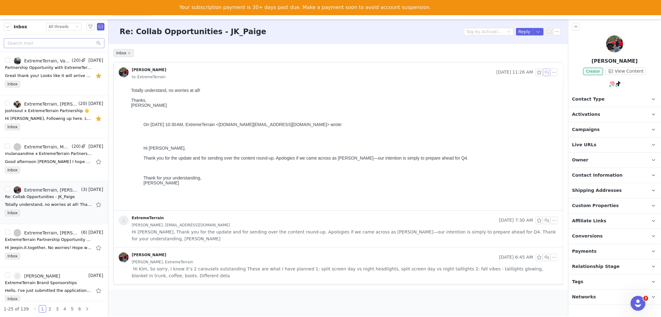
click at [547, 70] on button "button" at bounding box center [546, 72] width 7 height 7
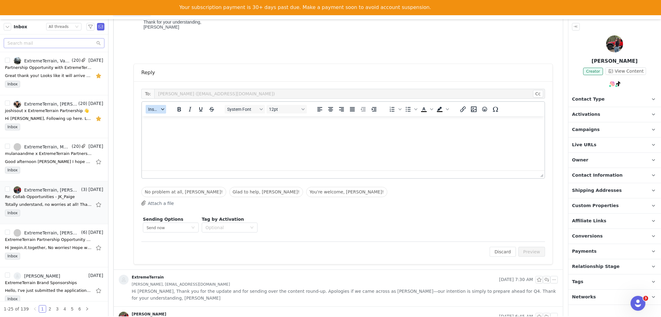
click at [153, 110] on span "Insert" at bounding box center [153, 109] width 11 height 5
click at [165, 117] on div "Insert Template" at bounding box center [179, 119] width 56 height 7
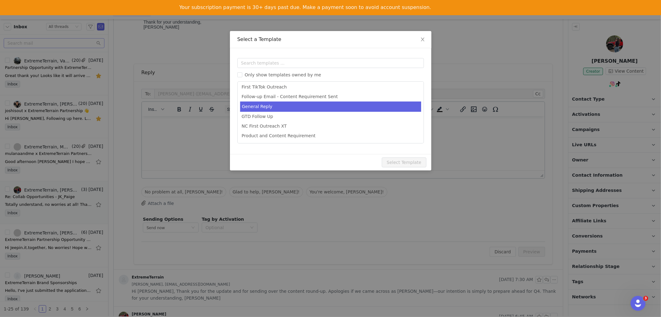
click at [263, 104] on li "General Reply" at bounding box center [330, 106] width 181 height 10
type input "[instagram_username] x ExtremeTerrain"
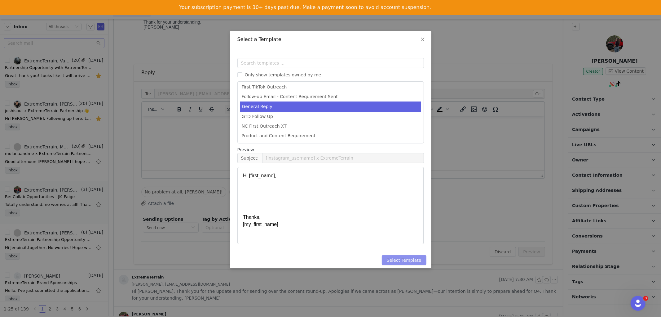
click at [403, 255] on button "Select Template" at bounding box center [404, 260] width 45 height 10
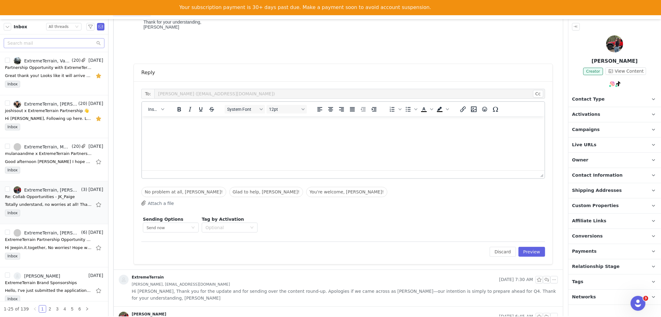
scroll to position [0, 0]
click at [164, 138] on p "Hi [first_name], Thanks, [my_first_name]" at bounding box center [343, 149] width 393 height 56
click at [164, 138] on p "Hi First Name , Thanks, My First Name" at bounding box center [343, 149] width 393 height 56
click at [170, 139] on p "Hi First Name , Thanks for understanding Thanks, My First Name" at bounding box center [343, 149] width 393 height 56
click at [228, 138] on p "Hi First Name , Thanks for your understanding Thanks, My First Name" at bounding box center [343, 149] width 393 height 56
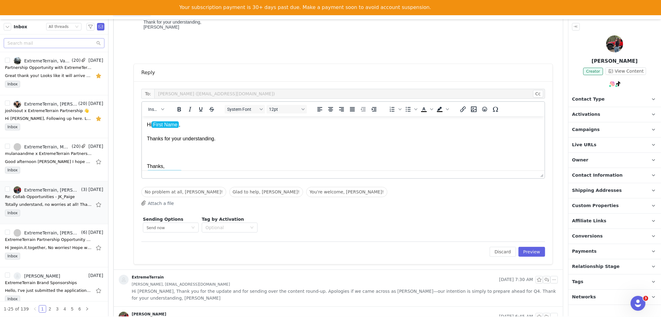
click at [161, 166] on p "Hi First Name , Thanks for your understanding. Thanks, My First Name" at bounding box center [343, 149] width 393 height 56
click at [525, 250] on button "Preview" at bounding box center [532, 252] width 27 height 10
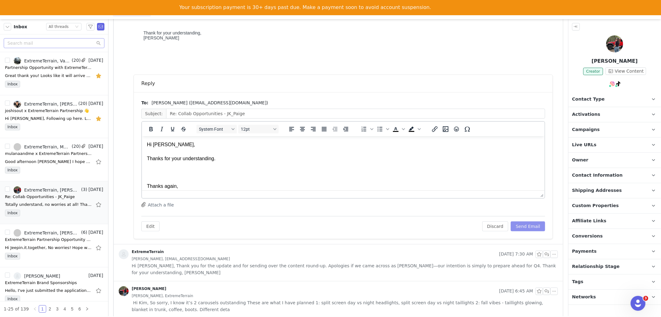
click at [531, 227] on button "Send Email" at bounding box center [528, 226] width 34 height 10
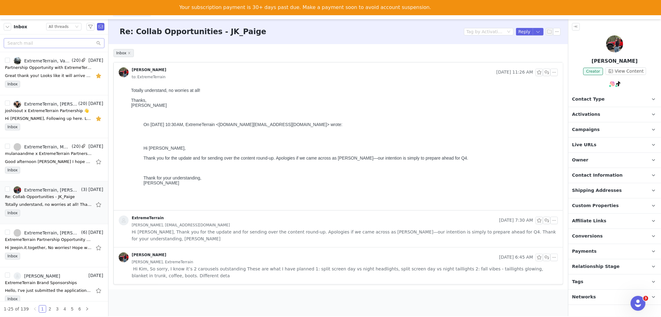
drag, startPoint x: 318, startPoint y: 87, endPoint x: 318, endPoint y: 83, distance: 4.4
click at [318, 85] on html "Totally understand, no worries at all! Thanks, Paige On Sep 29, 2025, at 10:30 …" at bounding box center [342, 147] width 429 height 125
click at [319, 82] on div "Paige LeBlanc Sep 29, 2025 11:26 AM to: ExtremeTerrain" at bounding box center [338, 73] width 449 height 23
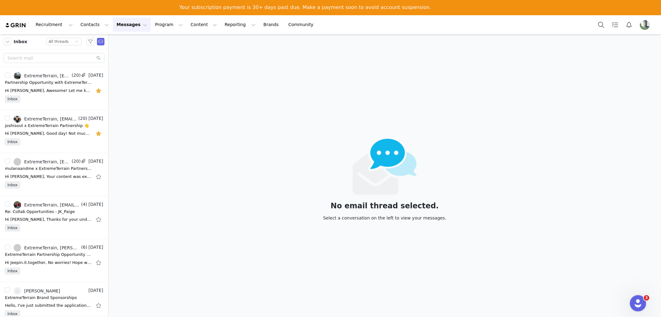
click at [635, 300] on icon "Open Intercom Messenger" at bounding box center [638, 302] width 10 height 10
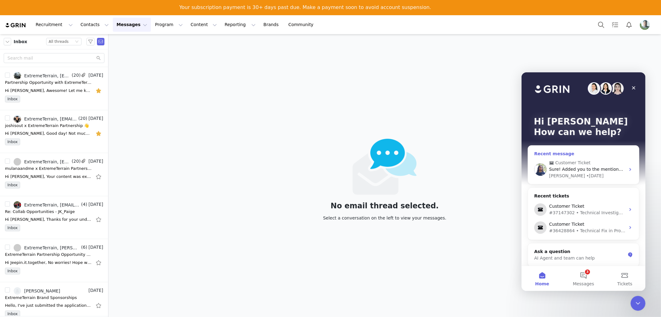
click at [576, 173] on div "[PERSON_NAME] • [DATE]" at bounding box center [587, 175] width 76 height 7
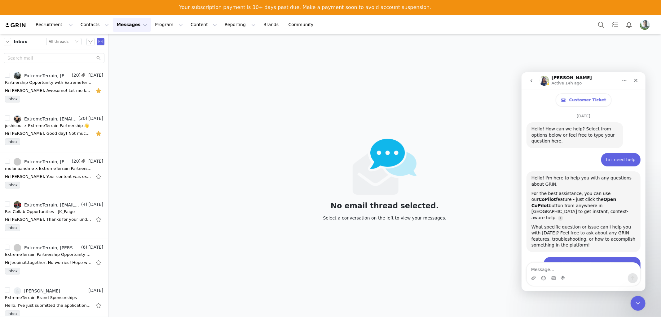
scroll to position [968, 0]
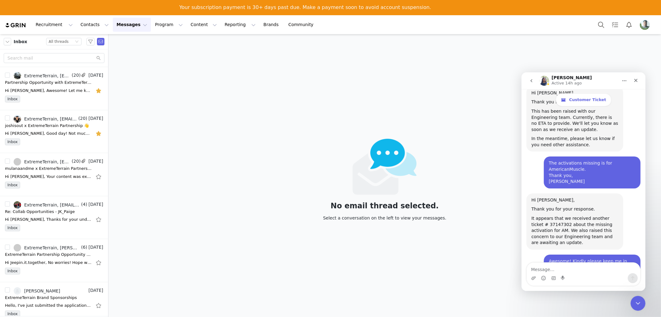
click at [561, 267] on textarea "Message…" at bounding box center [583, 267] width 113 height 11
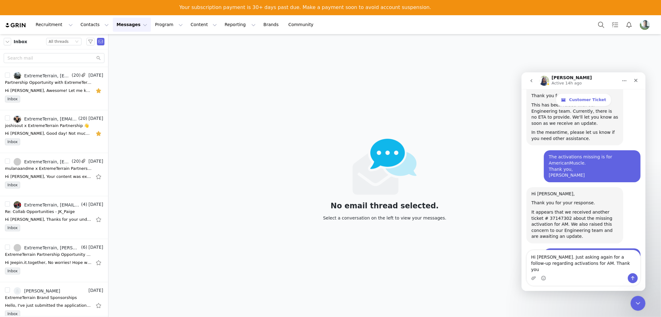
type textarea "Hi [PERSON_NAME]. Just asking again for a follow-up regarding activations for A…"
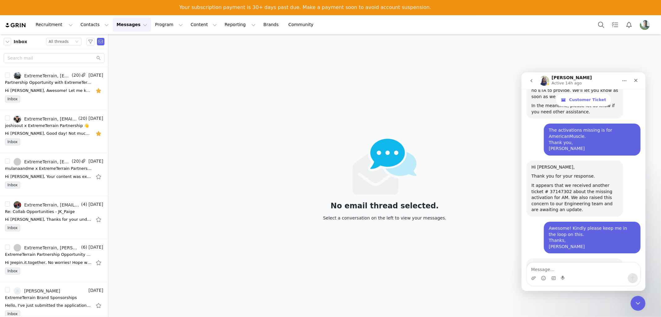
scroll to position [1000, 0]
click at [647, 23] on img "Profile" at bounding box center [645, 25] width 10 height 10
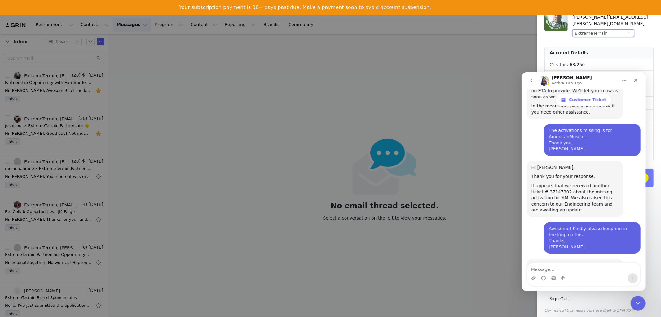
click at [591, 30] on div "ExtremeTerrain" at bounding box center [591, 33] width 33 height 7
click at [595, 55] on li "AmericanTrucks" at bounding box center [616, 58] width 87 height 10
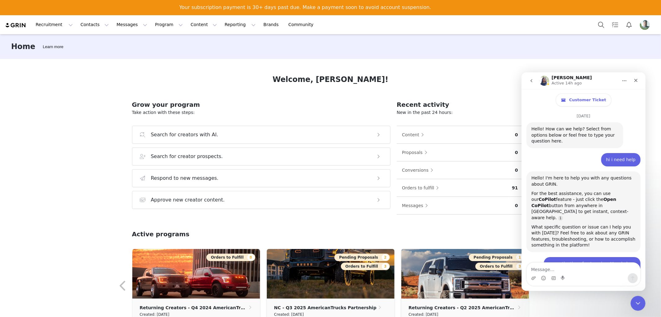
scroll to position [1001, 0]
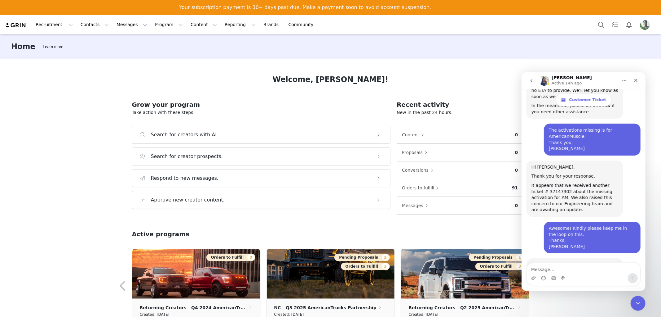
click at [223, 52] on div "Home Learn more" at bounding box center [330, 46] width 661 height 25
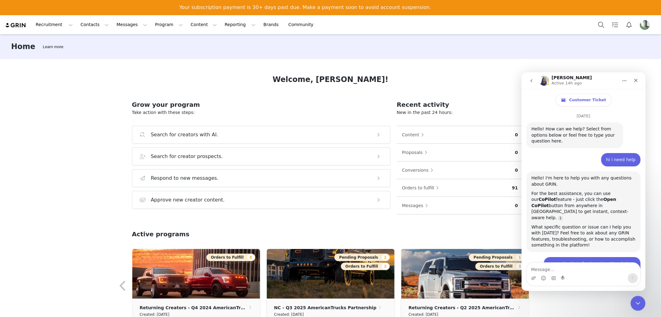
scroll to position [1001, 0]
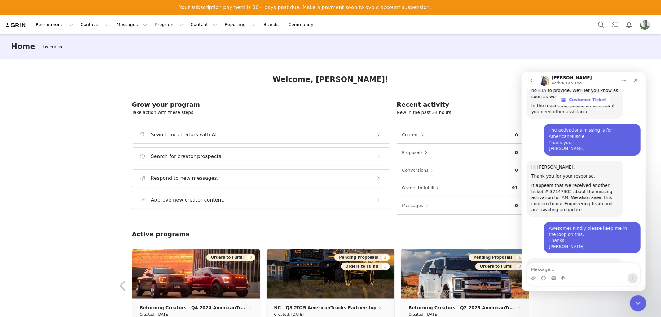
drag, startPoint x: 638, startPoint y: 301, endPoint x: 634, endPoint y: 296, distance: 6.8
click at [638, 301] on icon "Close Intercom Messenger" at bounding box center [637, 301] width 7 height 7
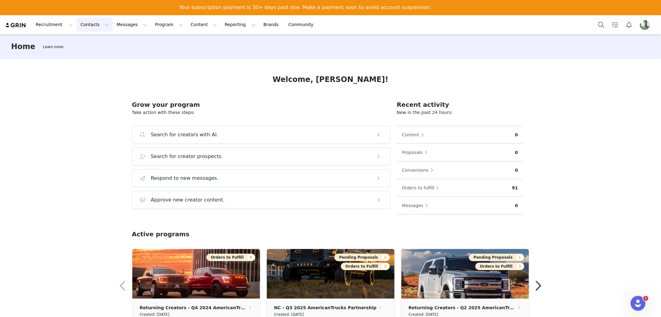
click at [89, 26] on button "Contacts Contacts" at bounding box center [95, 25] width 36 height 14
click at [51, 23] on button "Recruitment Recruitment" at bounding box center [54, 25] width 45 height 14
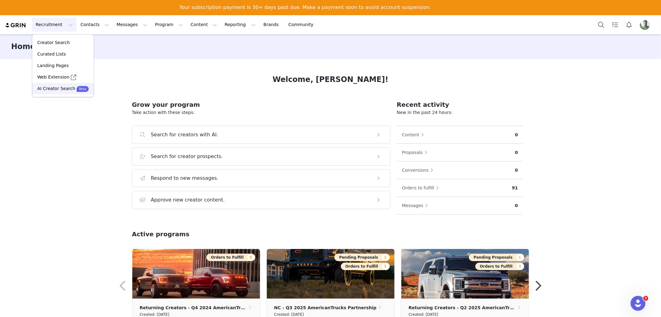
click at [47, 87] on p "AI Creator Search" at bounding box center [56, 88] width 38 height 7
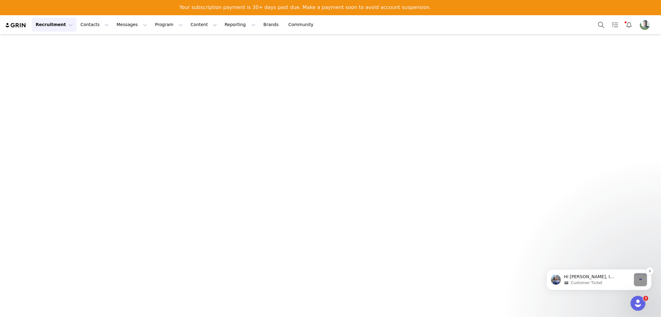
click at [642, 277] on div "message notification from Paden, Just now. Hi Sean, I apologize I should have r…" at bounding box center [640, 279] width 13 height 13
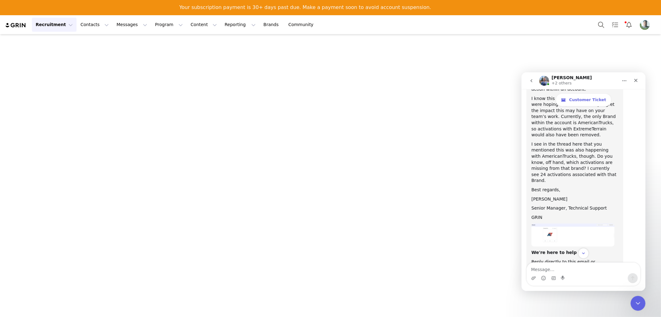
scroll to position [2792, 0]
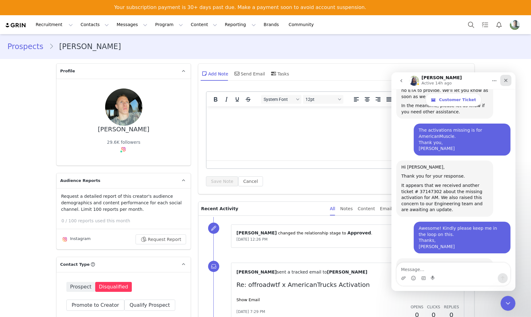
click at [506, 81] on icon "Close" at bounding box center [505, 80] width 5 height 5
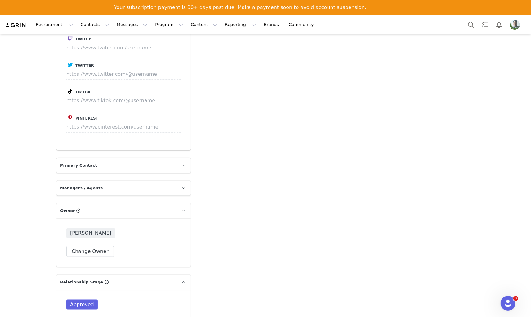
scroll to position [792, 0]
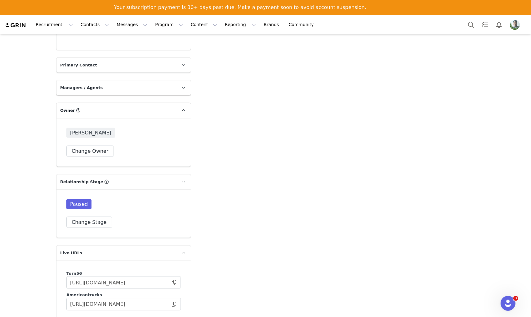
scroll to position [1033, 0]
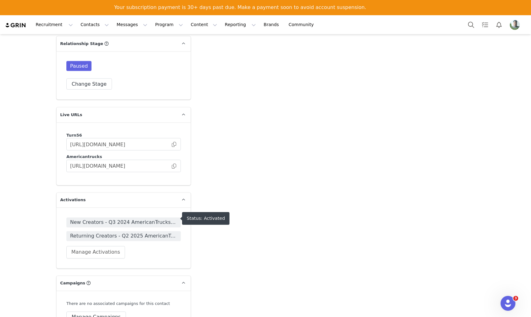
click at [103, 219] on span "New Creators - Q3 2024 AmericanTrucks Partnership" at bounding box center [123, 222] width 107 height 7
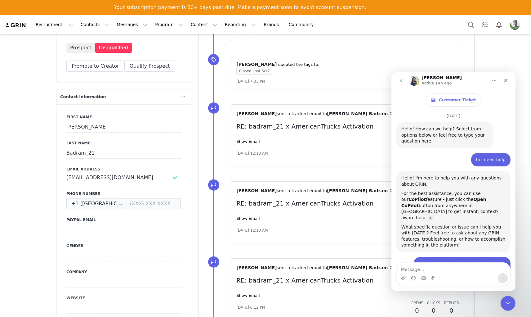
scroll to position [1001, 0]
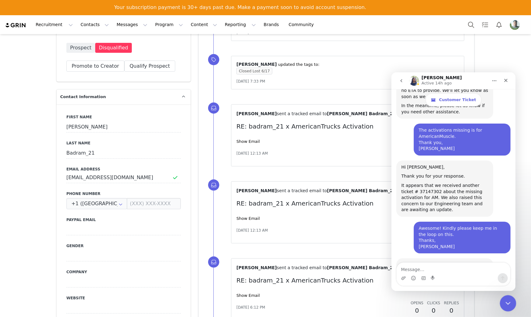
drag, startPoint x: 507, startPoint y: 303, endPoint x: 904, endPoint y: 571, distance: 479.7
click at [507, 303] on icon "Close Intercom Messenger" at bounding box center [506, 301] width 7 height 7
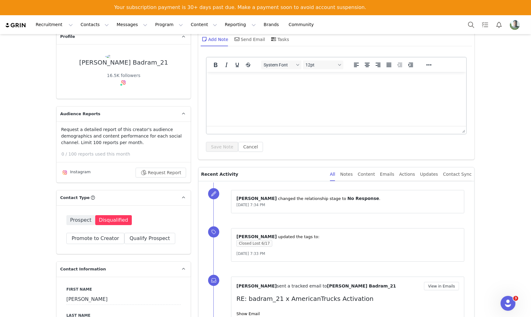
scroll to position [0, 0]
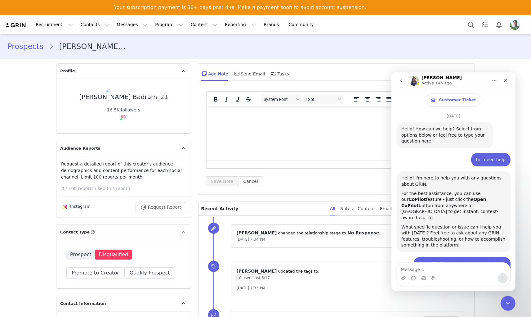
scroll to position [1001, 0]
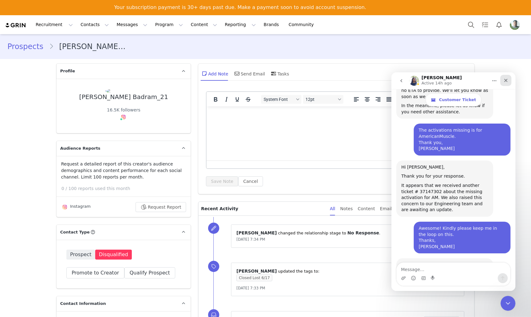
click at [506, 78] on icon "Close" at bounding box center [505, 80] width 5 height 5
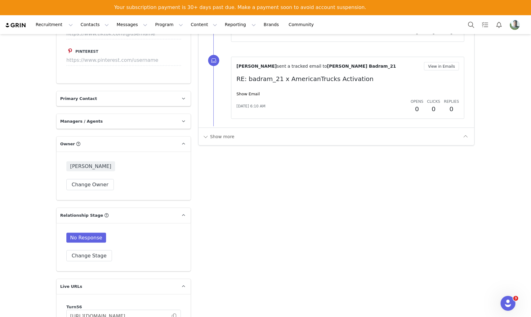
scroll to position [827, 0]
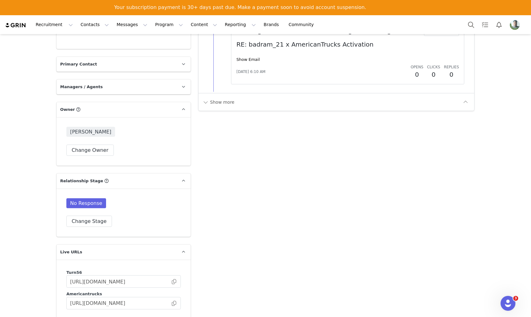
click at [100, 131] on span "[PERSON_NAME]" at bounding box center [90, 132] width 49 height 10
click at [92, 146] on button "Change Owner" at bounding box center [89, 149] width 47 height 11
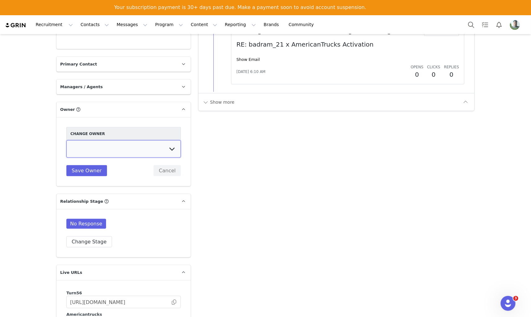
click at [120, 141] on select "[PERSON_NAME] [PERSON_NAME]" at bounding box center [123, 148] width 114 height 17
select select "a02e375e-4b77-4cbf-a5d3-c833193eb25d"
click at [66, 140] on select "[PERSON_NAME] [PERSON_NAME]" at bounding box center [123, 148] width 114 height 17
click at [85, 167] on button "Save Owner" at bounding box center [86, 170] width 41 height 11
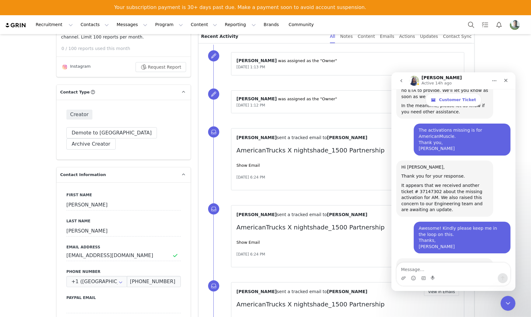
scroll to position [310, 0]
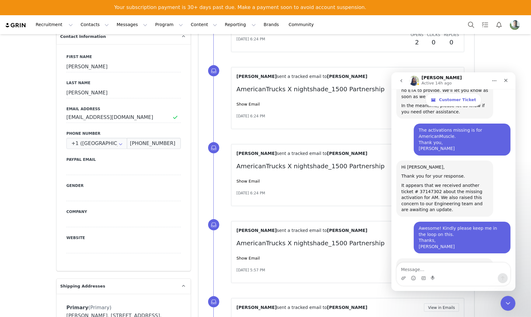
click at [510, 79] on div "Close" at bounding box center [505, 79] width 11 height 11
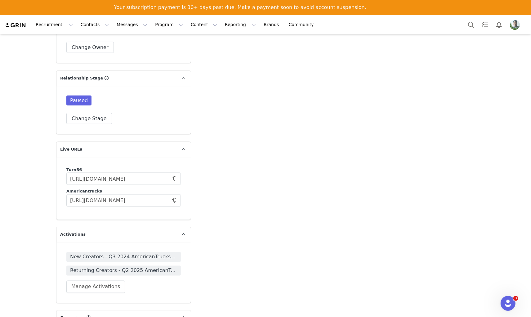
scroll to position [1068, 0]
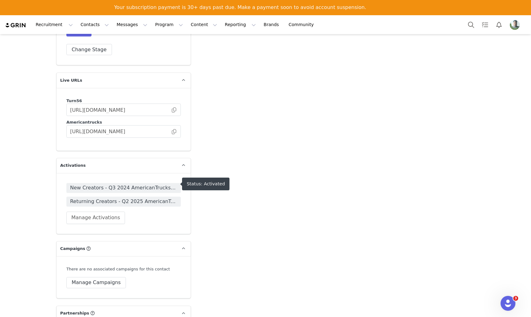
click at [130, 184] on span "New Creators - Q3 2024 AmericanTrucks Partnership" at bounding box center [123, 187] width 107 height 7
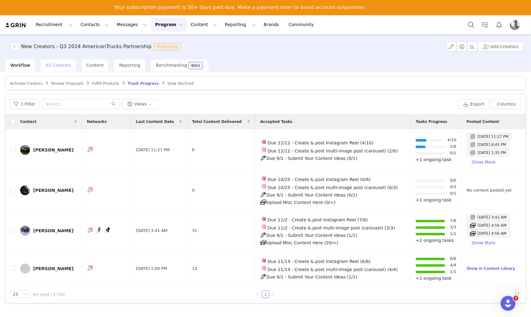
click at [54, 65] on span "All Creators" at bounding box center [58, 65] width 25 height 5
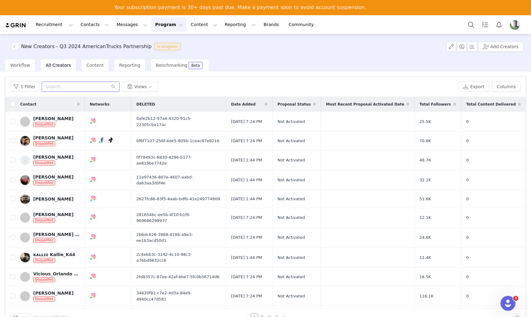
click at [64, 87] on input "text" at bounding box center [81, 87] width 78 height 10
type input "[PERSON_NAME]"
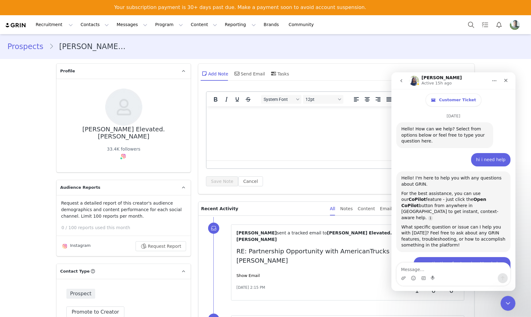
scroll to position [1001, 0]
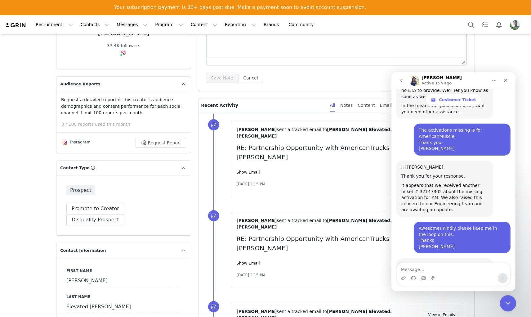
click at [504, 305] on icon "Close Intercom Messenger" at bounding box center [506, 301] width 7 height 7
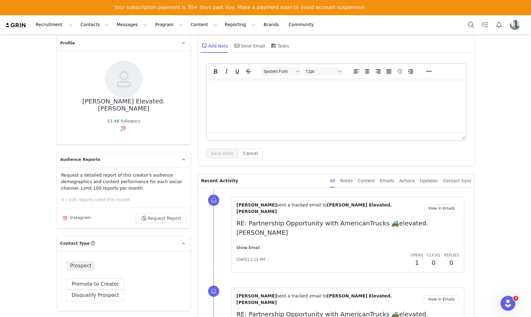
scroll to position [0, 0]
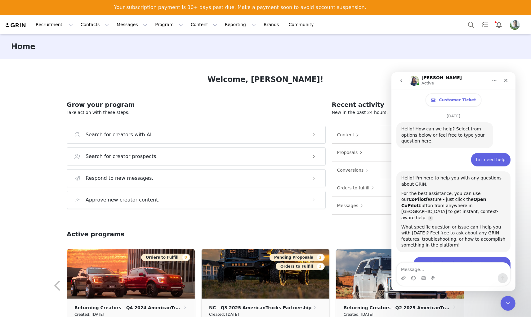
scroll to position [1001, 0]
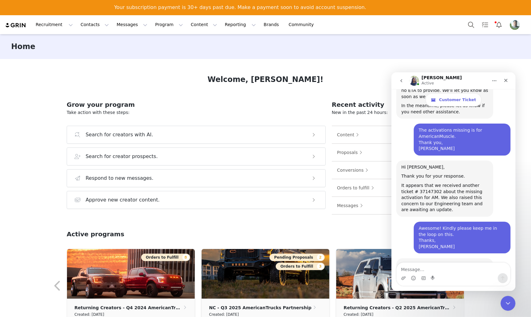
click at [181, 70] on div "Welcome, [PERSON_NAME]! Grow your program Take action with these steps: Search …" at bounding box center [265, 195] width 427 height 272
click at [151, 25] on button "Program Program" at bounding box center [168, 25] width 35 height 14
click at [152, 43] on p "Activations" at bounding box center [153, 42] width 24 height 7
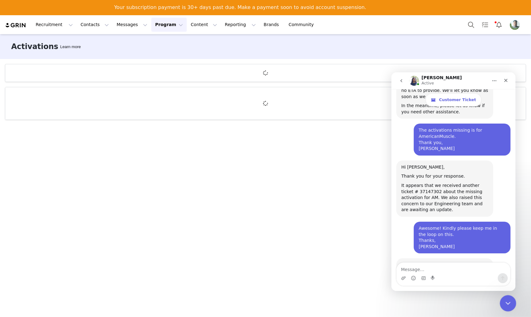
click at [505, 302] on icon "Close Intercom Messenger" at bounding box center [506, 301] width 7 height 7
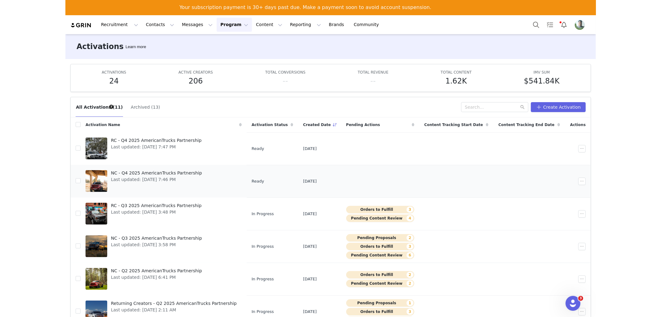
scroll to position [1001, 0]
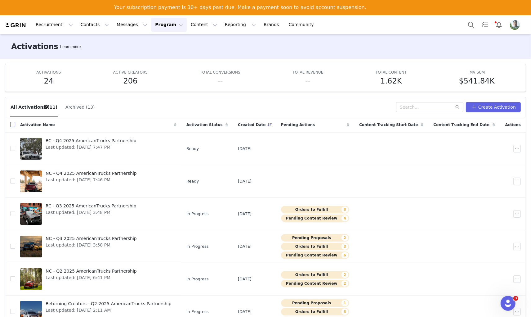
click at [13, 125] on input "checkbox" at bounding box center [12, 124] width 5 height 5
checkbox input "true"
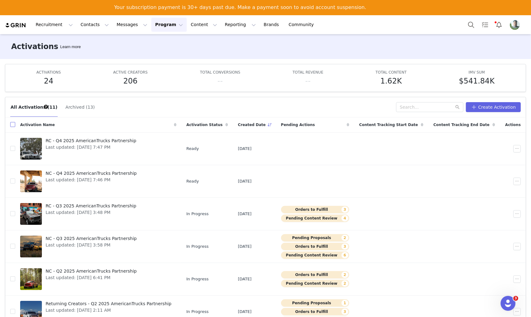
checkbox input "true"
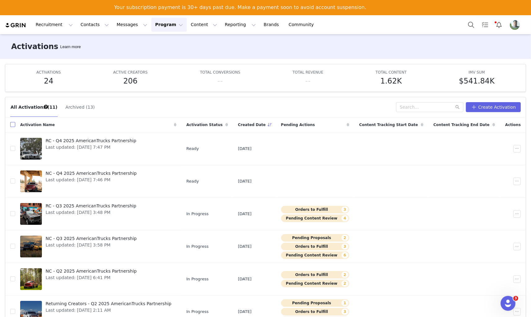
checkbox input "true"
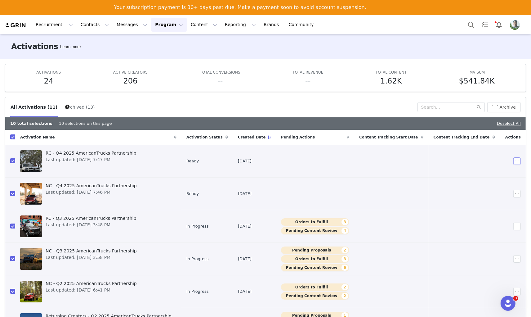
click at [513, 160] on button "button" at bounding box center [516, 160] width 7 height 7
click at [11, 138] on input "checkbox" at bounding box center [12, 136] width 5 height 5
checkbox input "false"
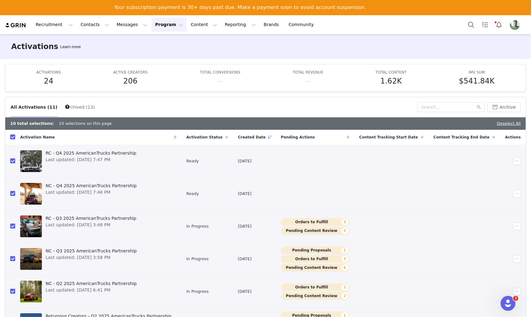
checkbox input "false"
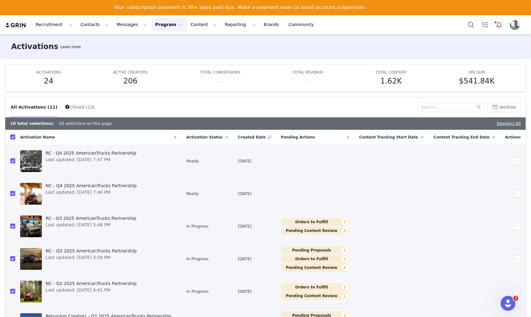
checkbox input "false"
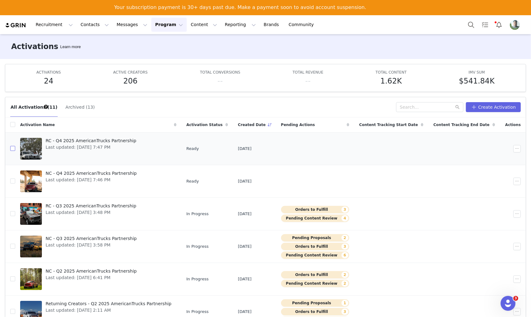
click at [13, 147] on input "checkbox" at bounding box center [12, 148] width 5 height 5
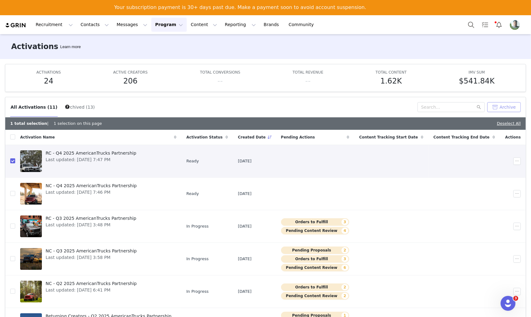
click at [492, 107] on button "Archive" at bounding box center [503, 107] width 33 height 10
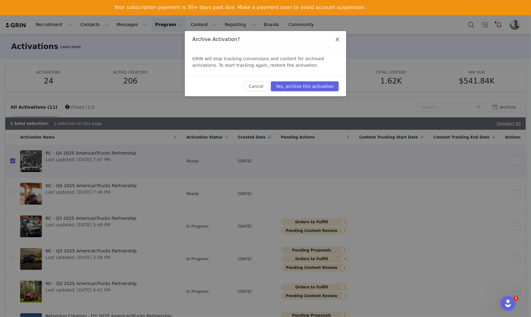
click at [337, 40] on icon "icon: close" at bounding box center [337, 40] width 3 height 4
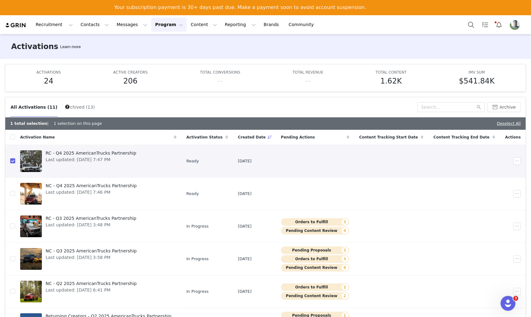
click at [13, 160] on input "checkbox" at bounding box center [12, 160] width 5 height 5
checkbox input "false"
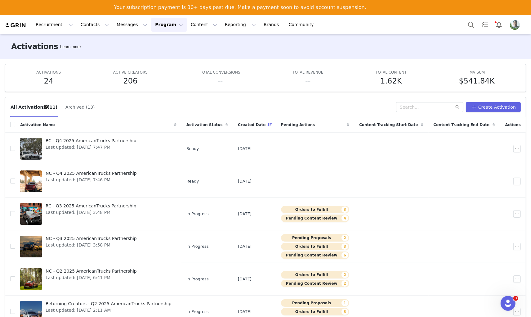
click at [293, 45] on div "Activations Learn more" at bounding box center [265, 46] width 531 height 25
click at [221, 23] on button "Reporting Reporting" at bounding box center [240, 25] width 38 height 14
click at [260, 21] on link "Brands Brands" at bounding box center [272, 25] width 24 height 14
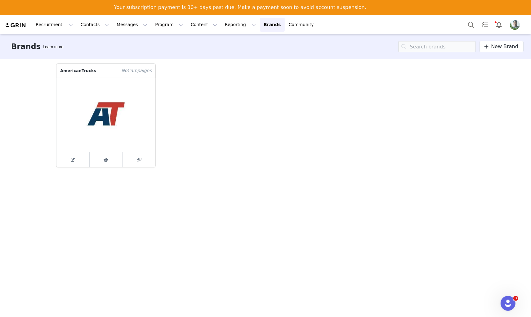
click at [115, 107] on figure at bounding box center [105, 115] width 99 height 74
click at [313, 91] on div "AmericanTrucks No Campaign s" at bounding box center [265, 115] width 425 height 111
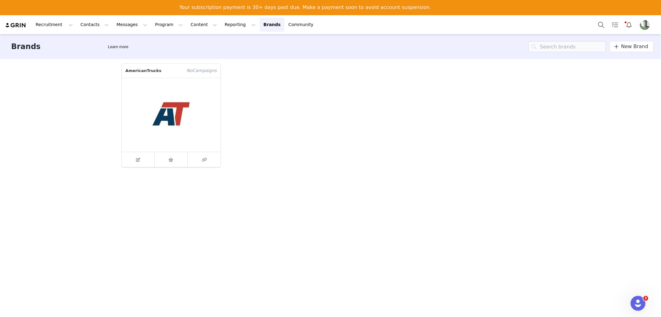
click at [63, 134] on div "Brands Learn more New Brand AmericanTrucks No Campaign s" at bounding box center [330, 182] width 661 height 297
click at [178, 99] on figure at bounding box center [171, 115] width 99 height 74
click at [178, 116] on figure at bounding box center [171, 115] width 99 height 74
click at [205, 218] on div "AmericanTrucks No Campaign s" at bounding box center [330, 195] width 427 height 272
click at [154, 24] on button "Program Program" at bounding box center [168, 25] width 35 height 14
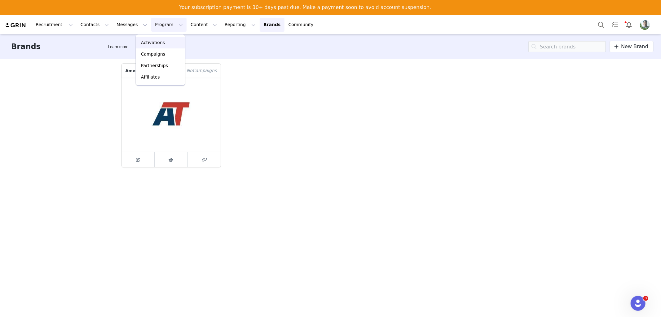
click at [153, 42] on p "Activations" at bounding box center [153, 42] width 24 height 7
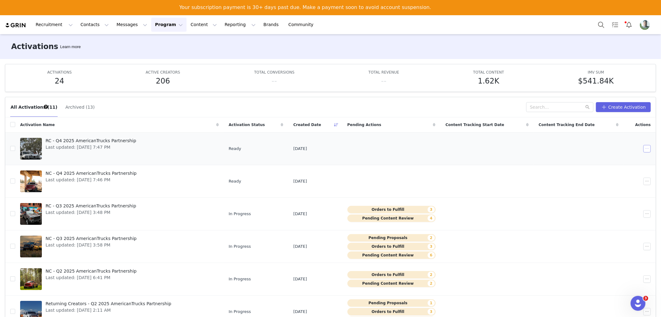
click at [531, 146] on button "button" at bounding box center [647, 148] width 7 height 7
click at [11, 123] on input "checkbox" at bounding box center [12, 124] width 5 height 5
checkbox input "true"
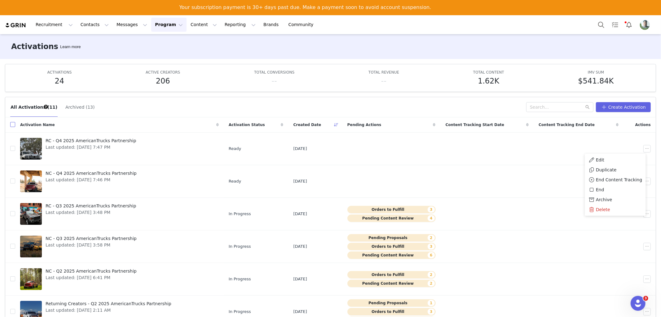
checkbox input "true"
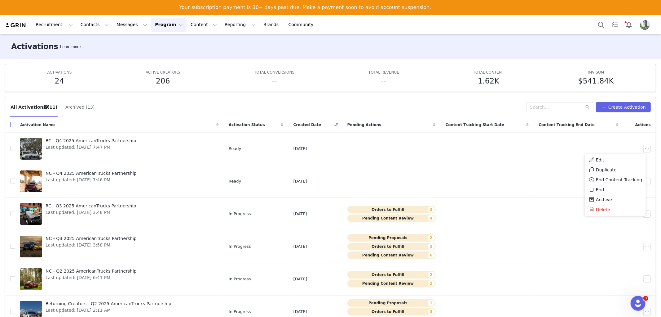
checkbox input "true"
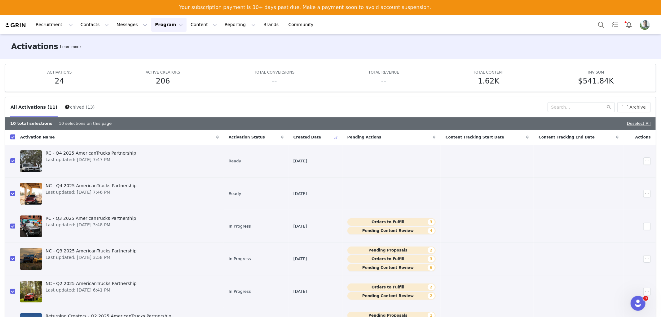
click at [78, 124] on div "10 total selections | 10 selections on this page" at bounding box center [60, 123] width 101 height 6
click at [11, 139] on input "checkbox" at bounding box center [12, 136] width 5 height 5
checkbox input "false"
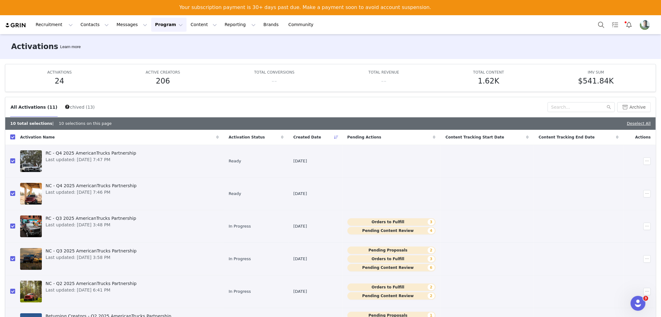
checkbox input "false"
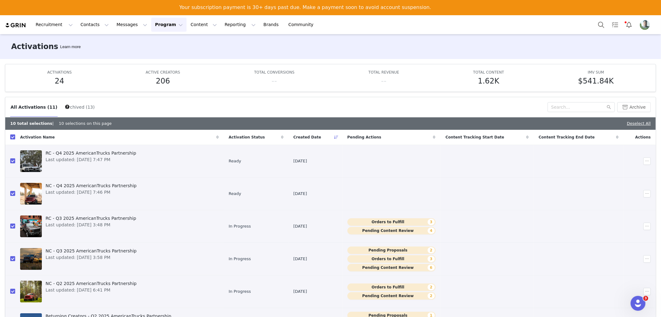
checkbox input "false"
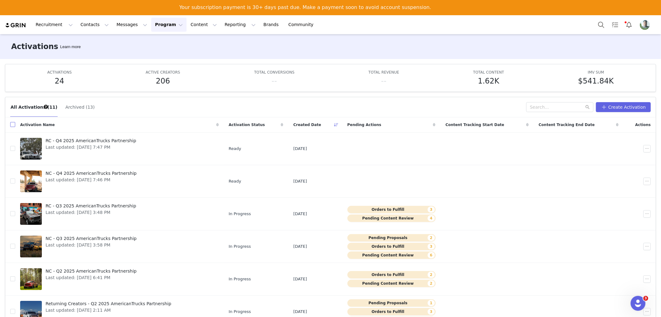
scroll to position [1001, 0]
